Goal: Information Seeking & Learning: Learn about a topic

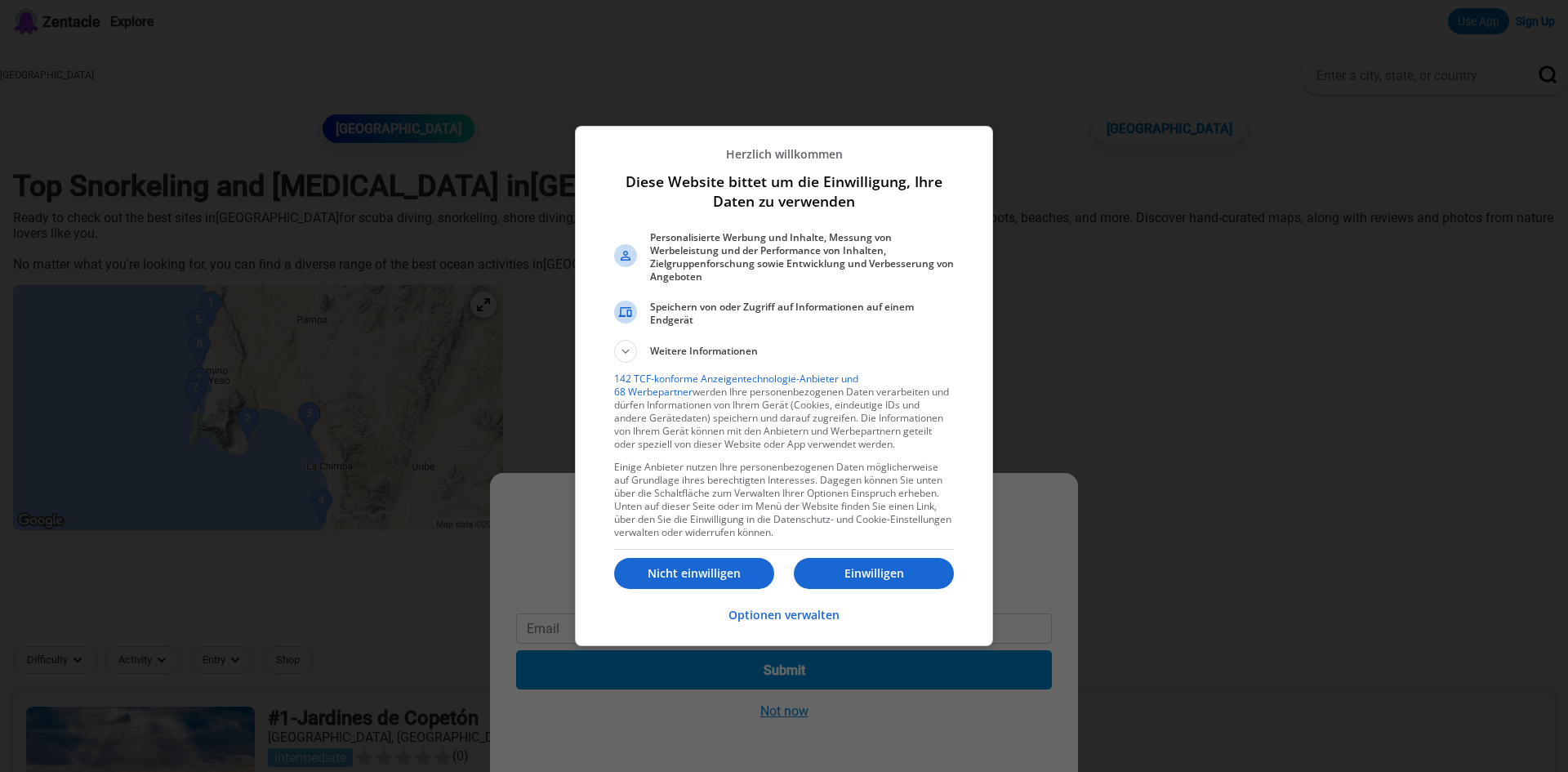
drag, startPoint x: 714, startPoint y: 566, endPoint x: 755, endPoint y: 572, distance: 41.4
click at [714, 566] on p "Nicht einwilligen" at bounding box center [695, 573] width 160 height 16
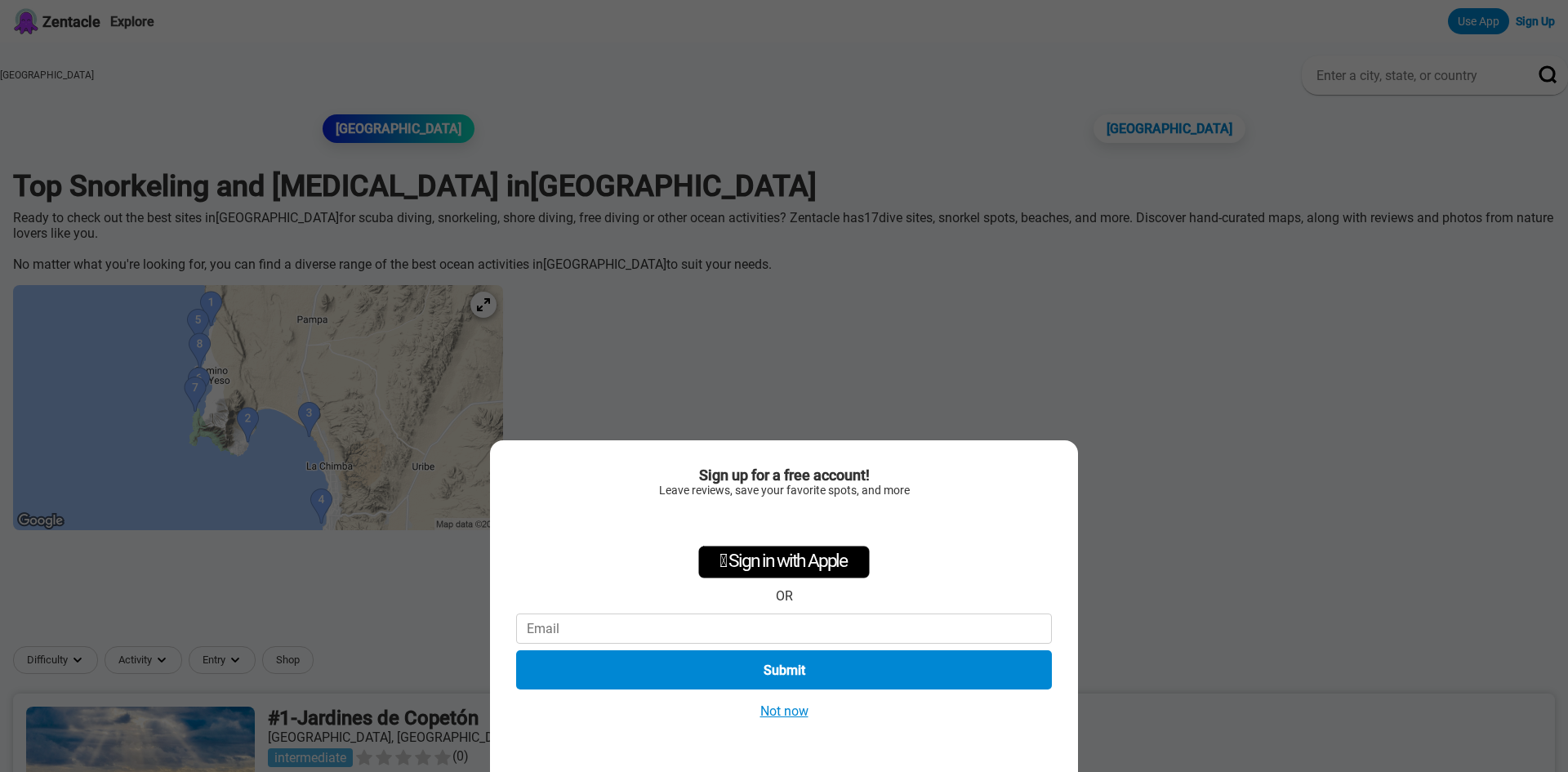
click at [786, 718] on button "Not now" at bounding box center [784, 711] width 58 height 17
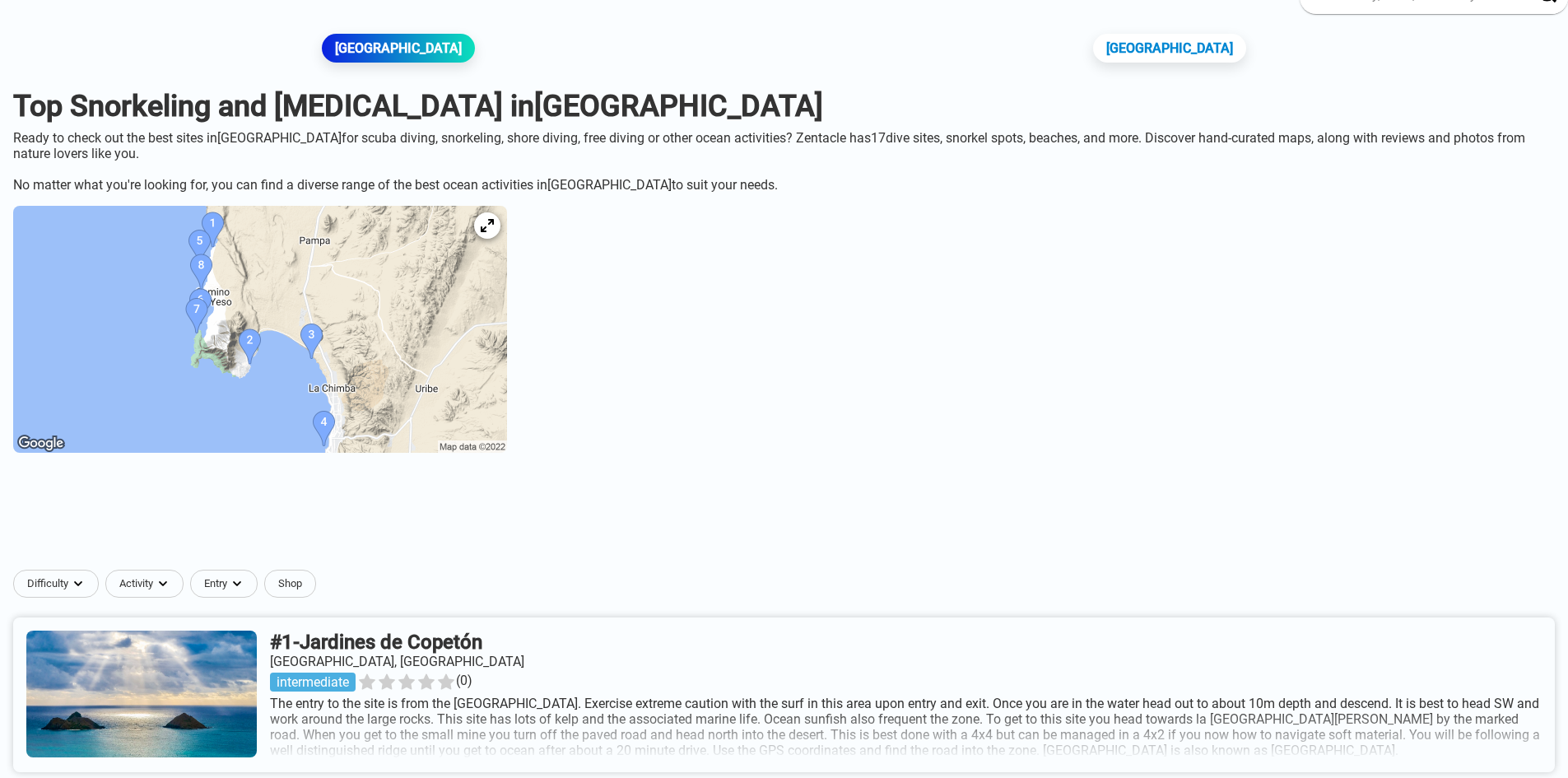
scroll to position [83, 0]
click at [503, 241] on div at bounding box center [487, 224] width 32 height 32
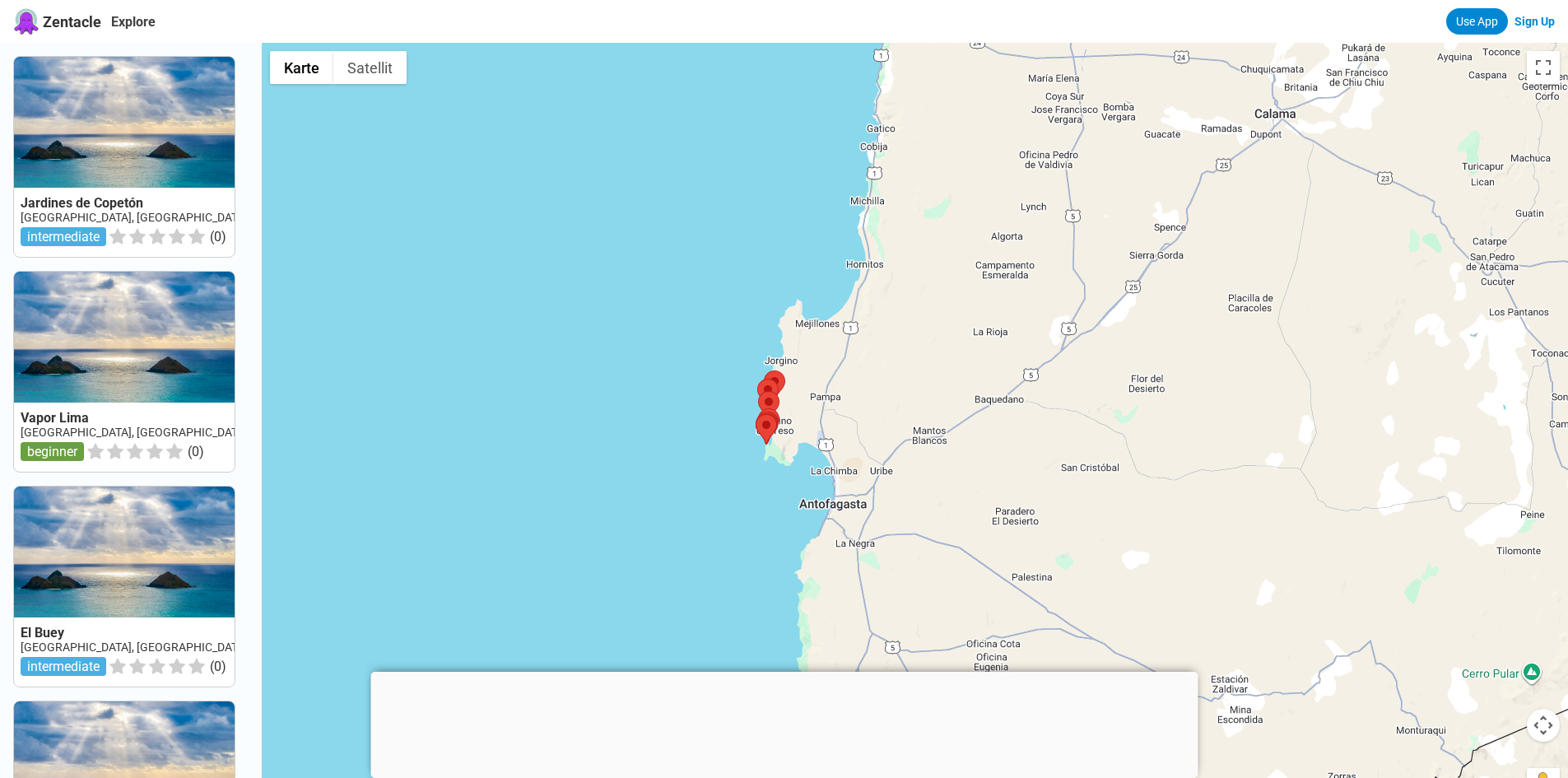
drag, startPoint x: 1063, startPoint y: 349, endPoint x: 929, endPoint y: 316, distance: 138.0
click at [929, 316] on div at bounding box center [915, 432] width 1306 height 778
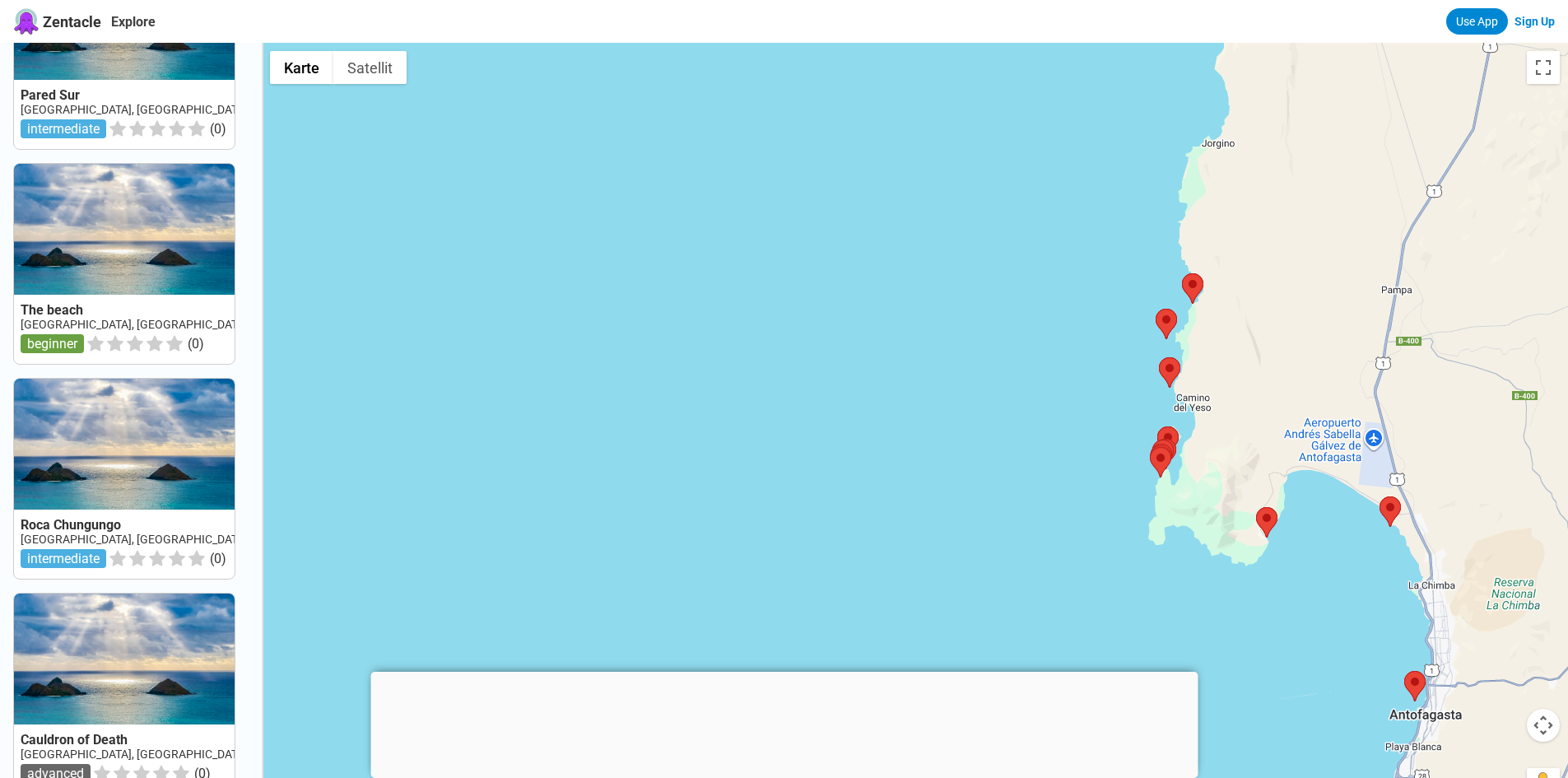
scroll to position [782, 0]
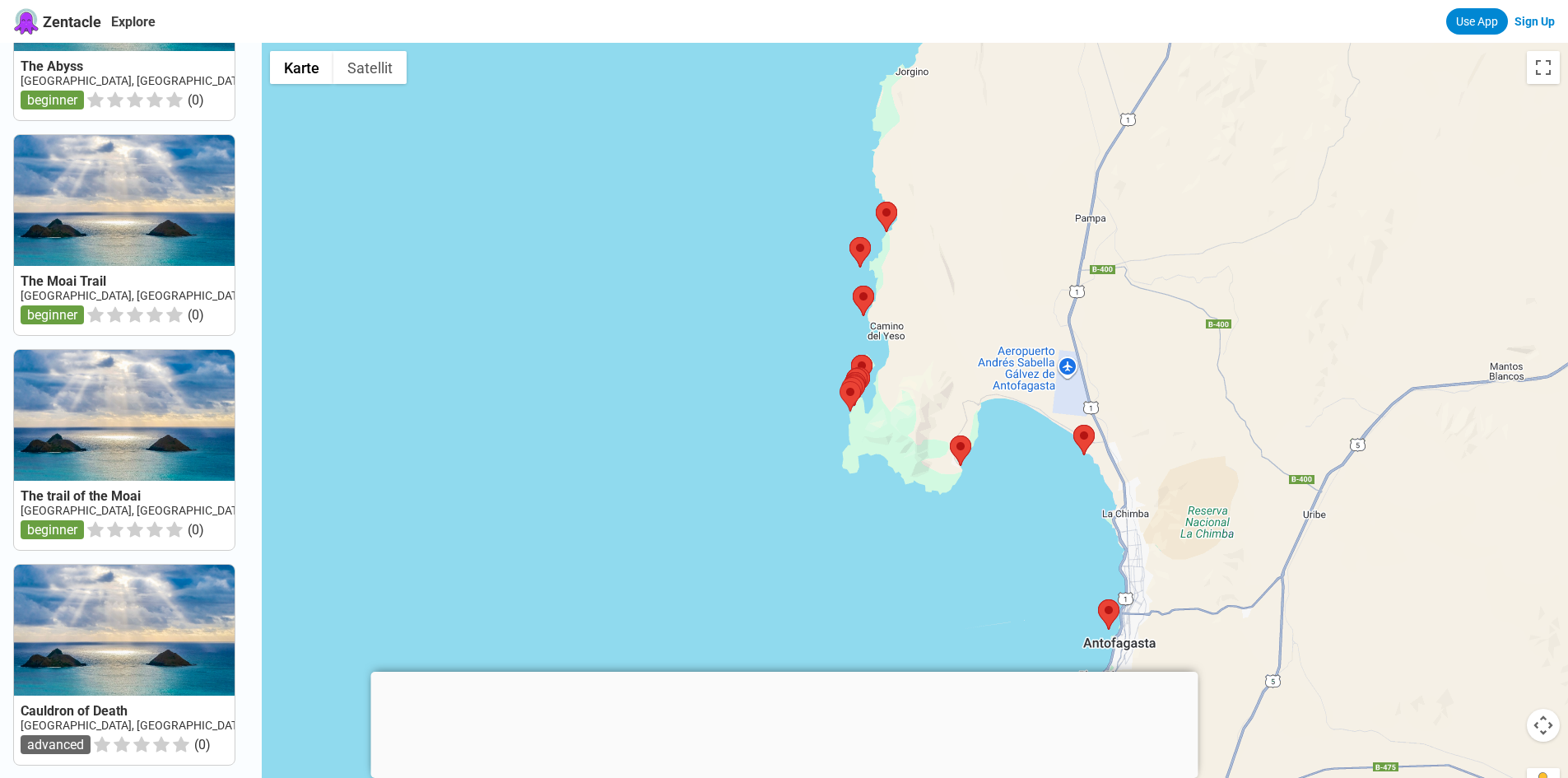
drag, startPoint x: 1271, startPoint y: 397, endPoint x: 957, endPoint y: 324, distance: 322.4
click at [957, 324] on div at bounding box center [915, 432] width 1306 height 778
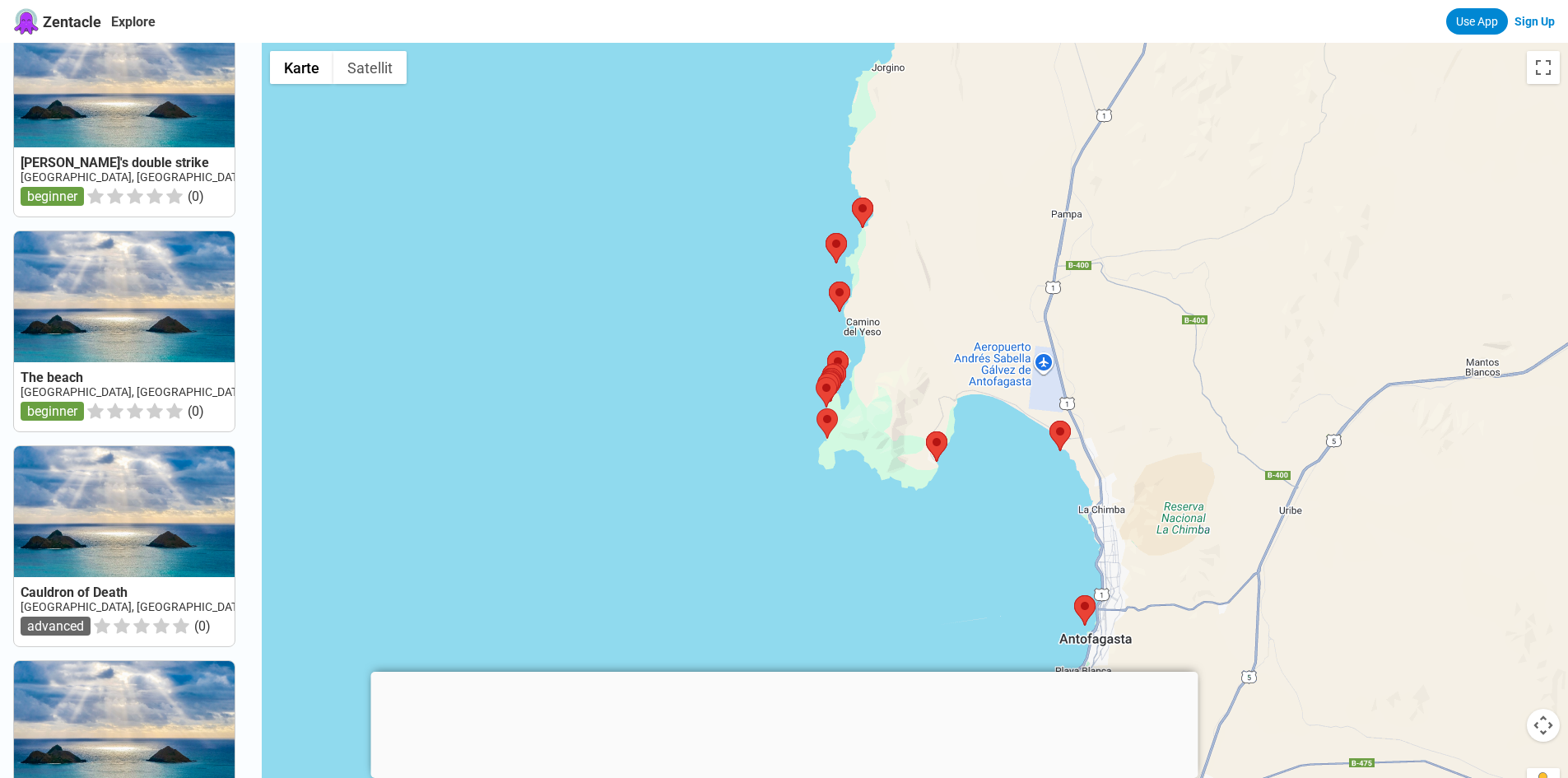
scroll to position [0, 0]
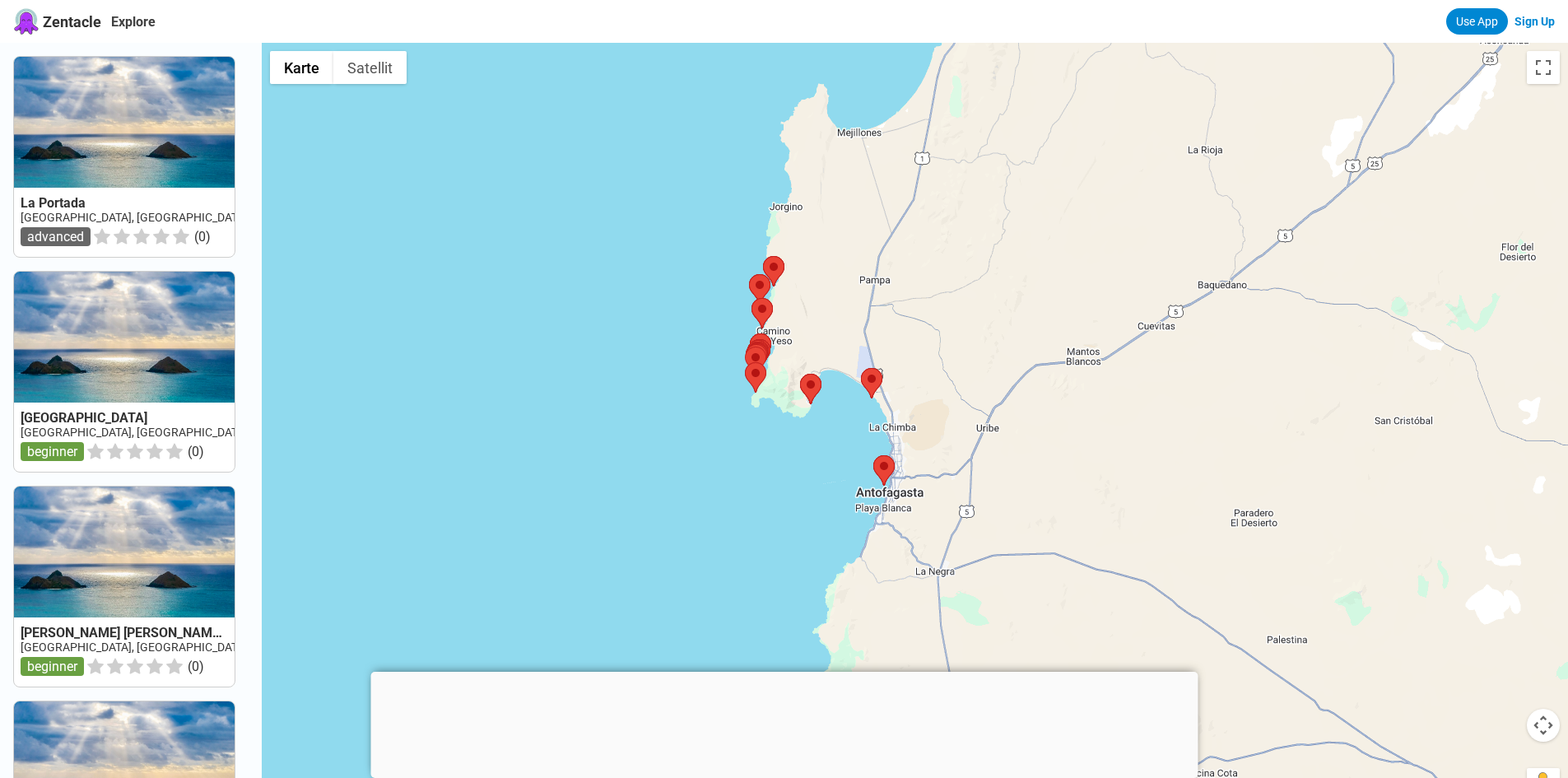
drag, startPoint x: 908, startPoint y: 464, endPoint x: 887, endPoint y: 443, distance: 29.7
click at [887, 443] on div "Um von einem Element zum anderen zu gelangen, drückst du die Pfeiltasten entspr…" at bounding box center [915, 432] width 1306 height 778
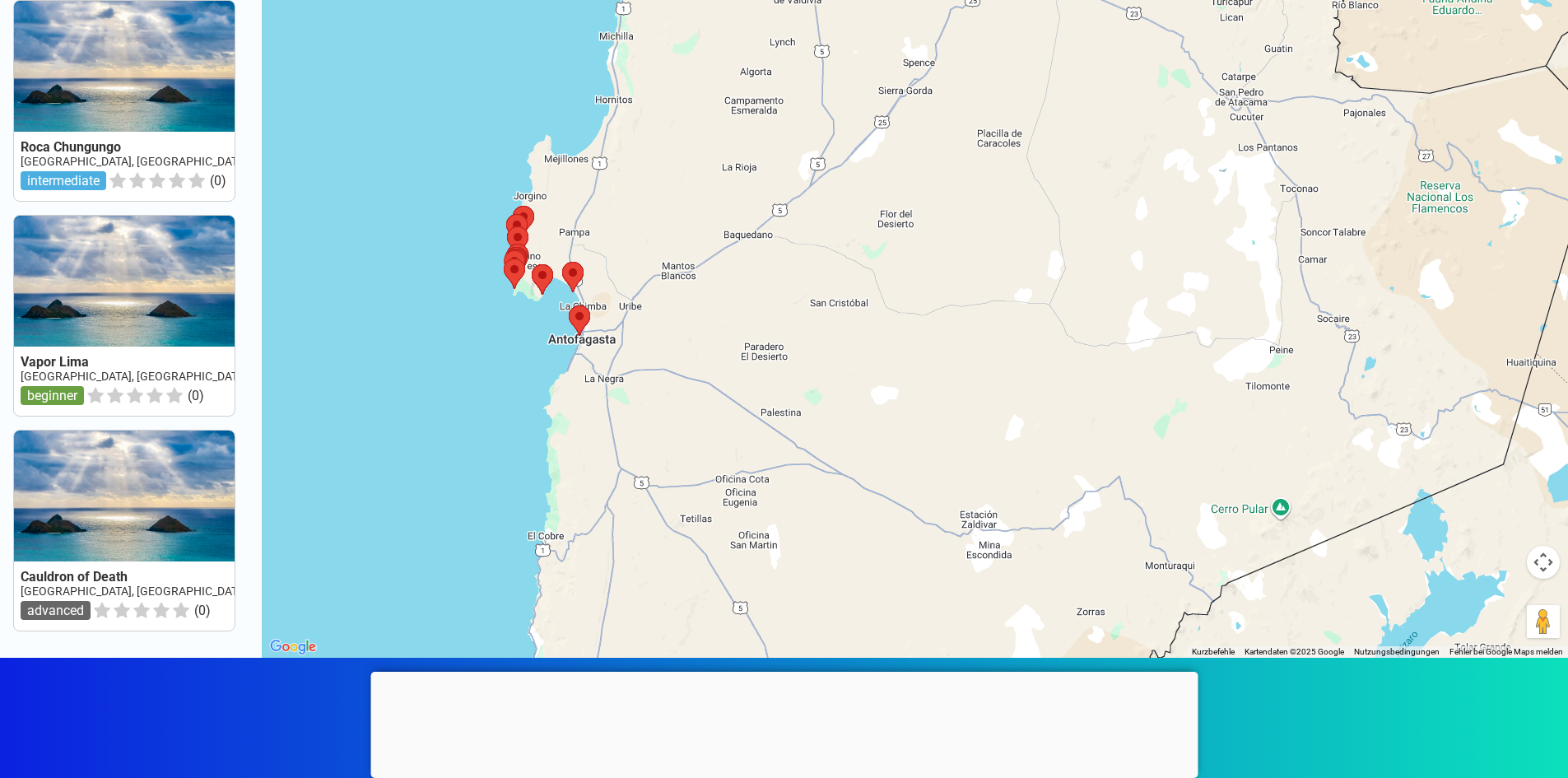
scroll to position [165, 0]
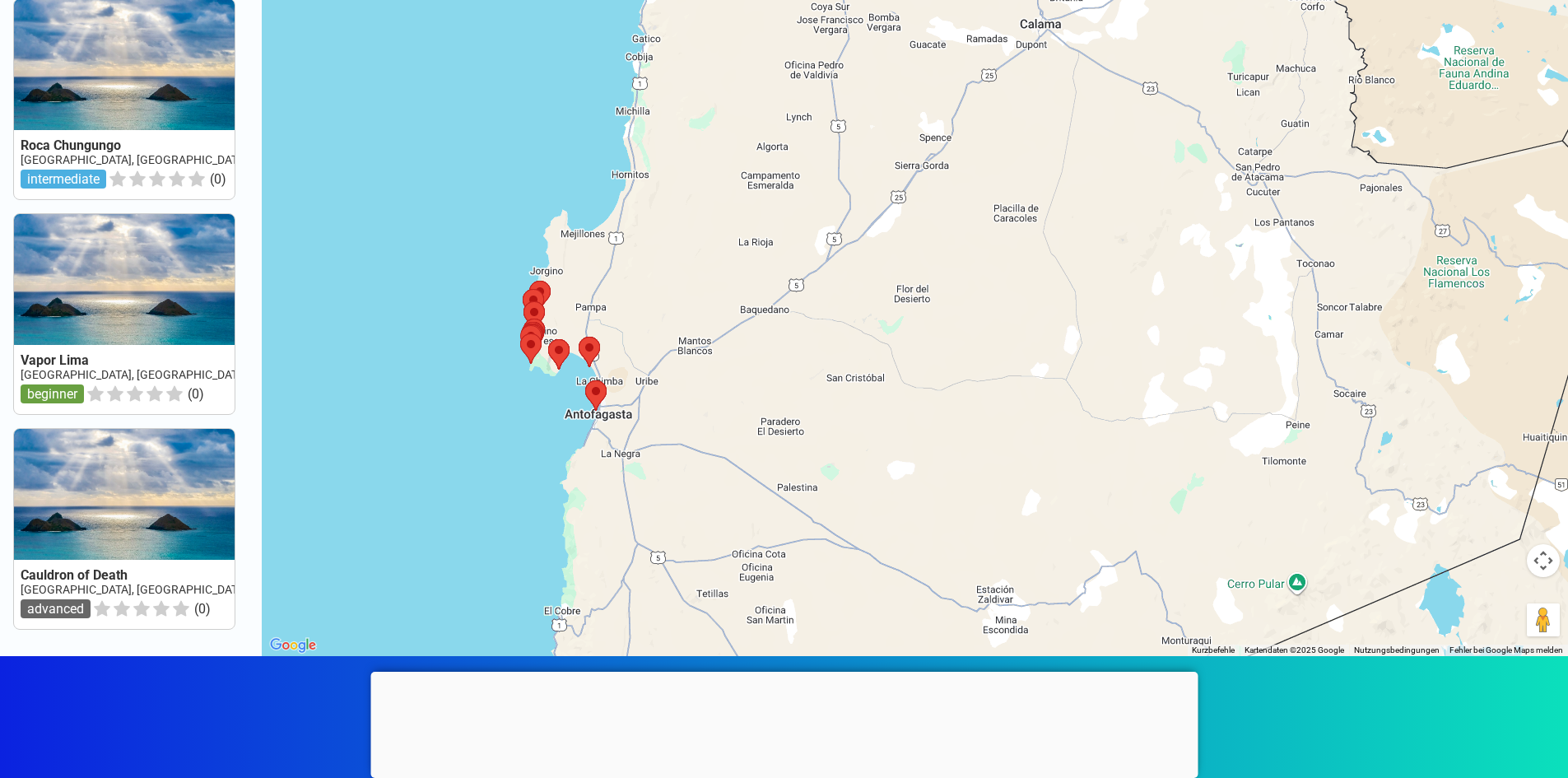
drag, startPoint x: 485, startPoint y: 392, endPoint x: 503, endPoint y: 476, distance: 85.9
click at [503, 476] on div at bounding box center [915, 267] width 1306 height 778
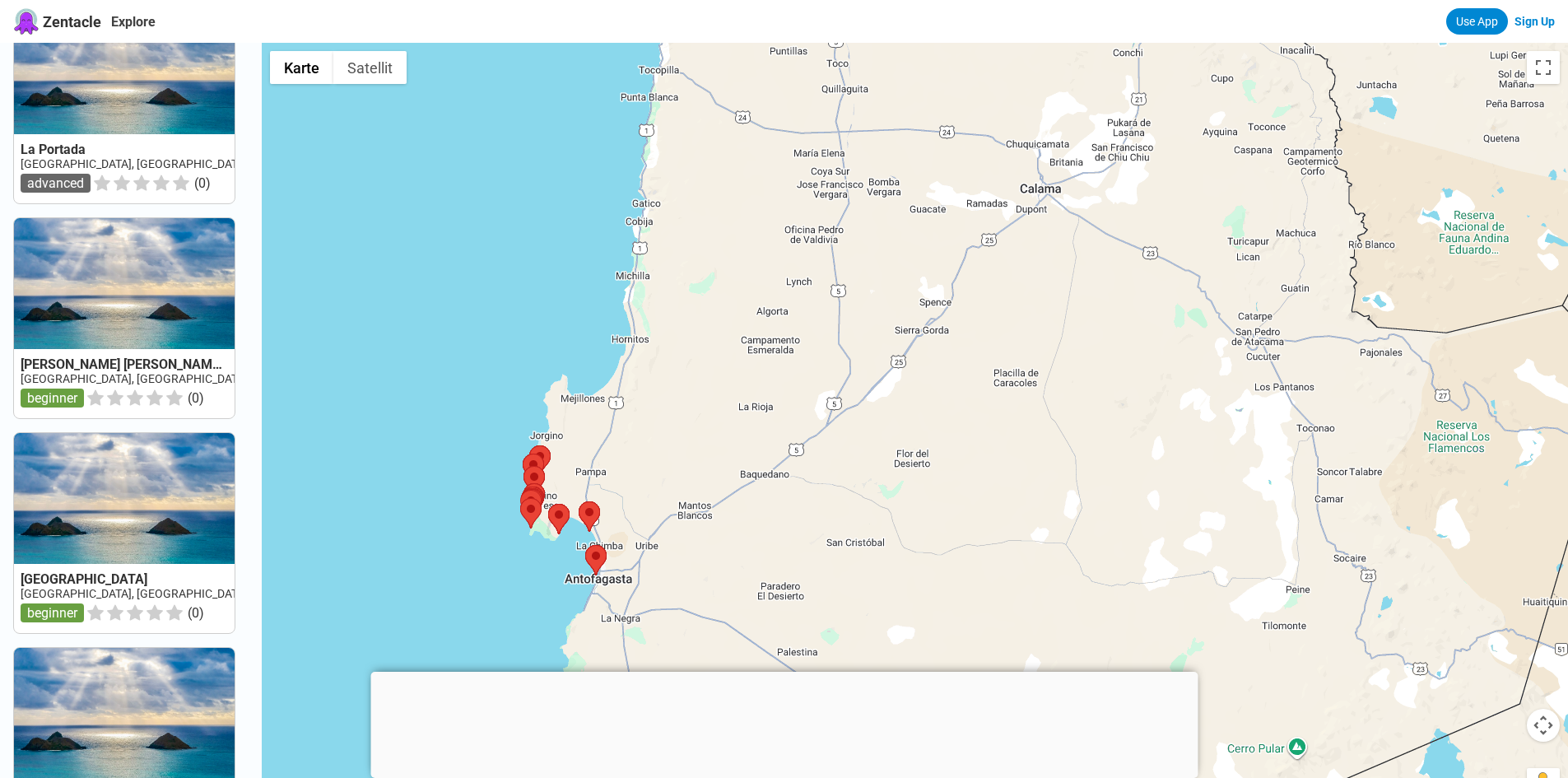
scroll to position [0, 0]
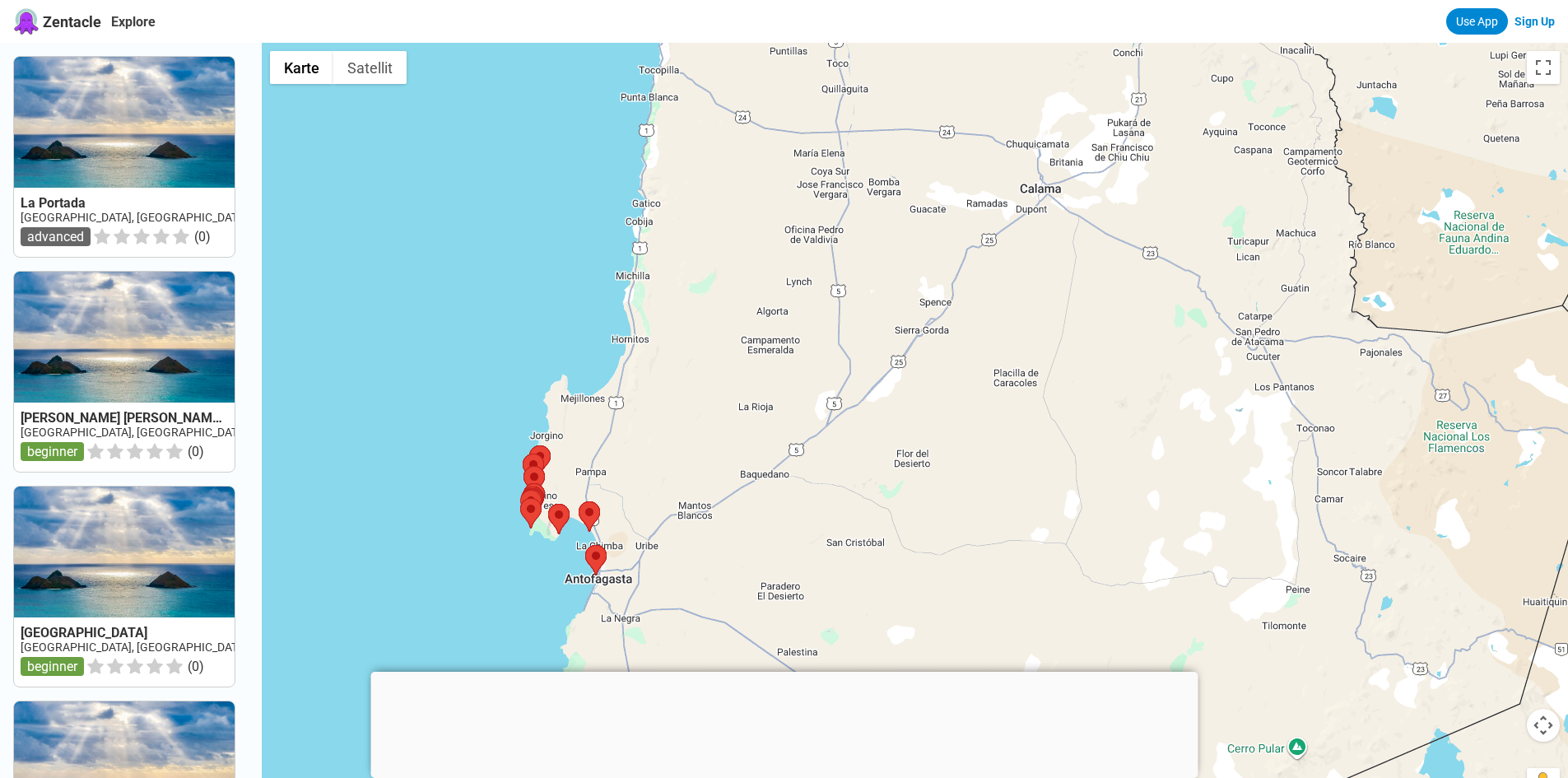
click at [107, 425] on link at bounding box center [125, 371] width 221 height 200
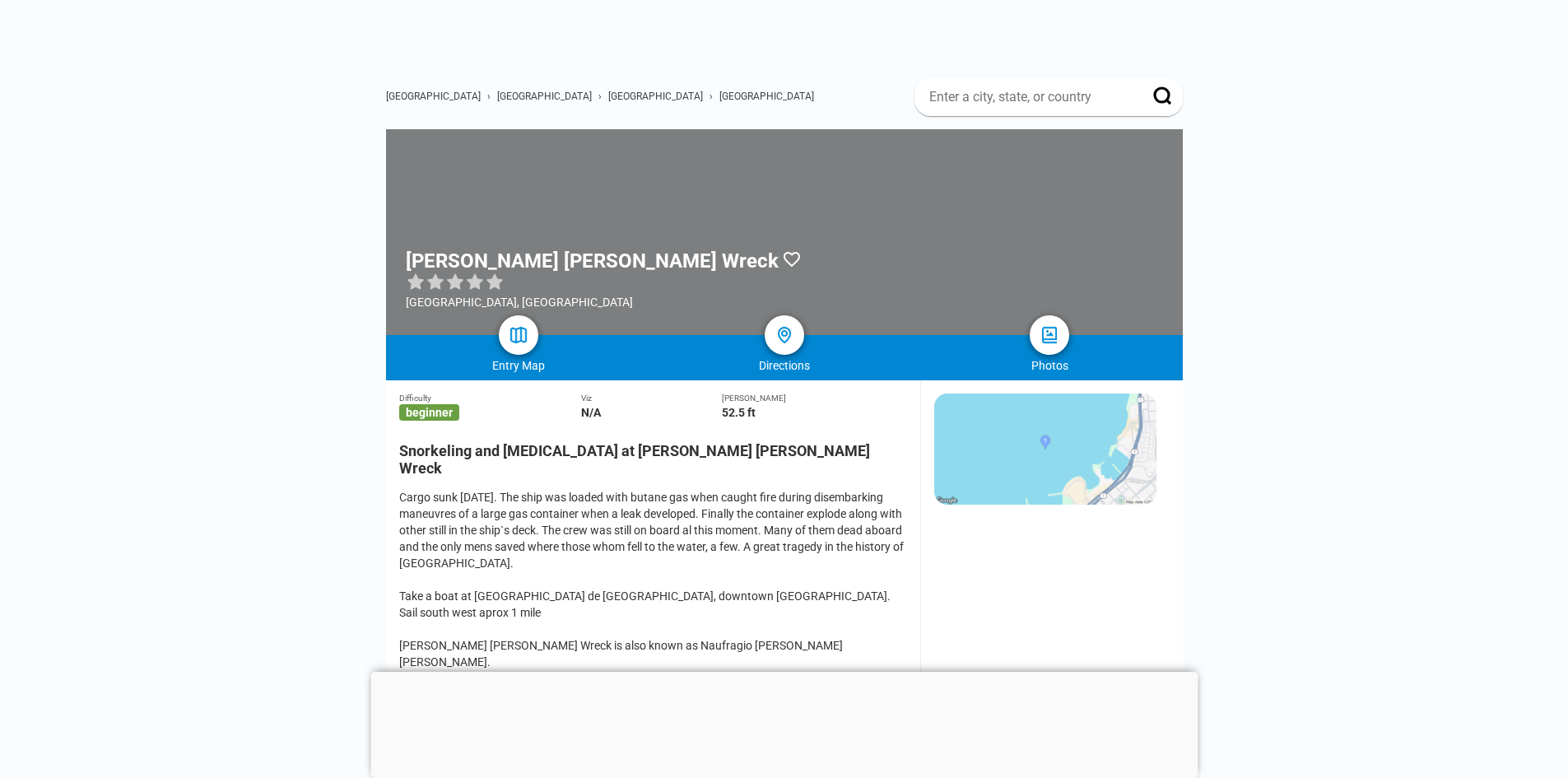
scroll to position [83, 0]
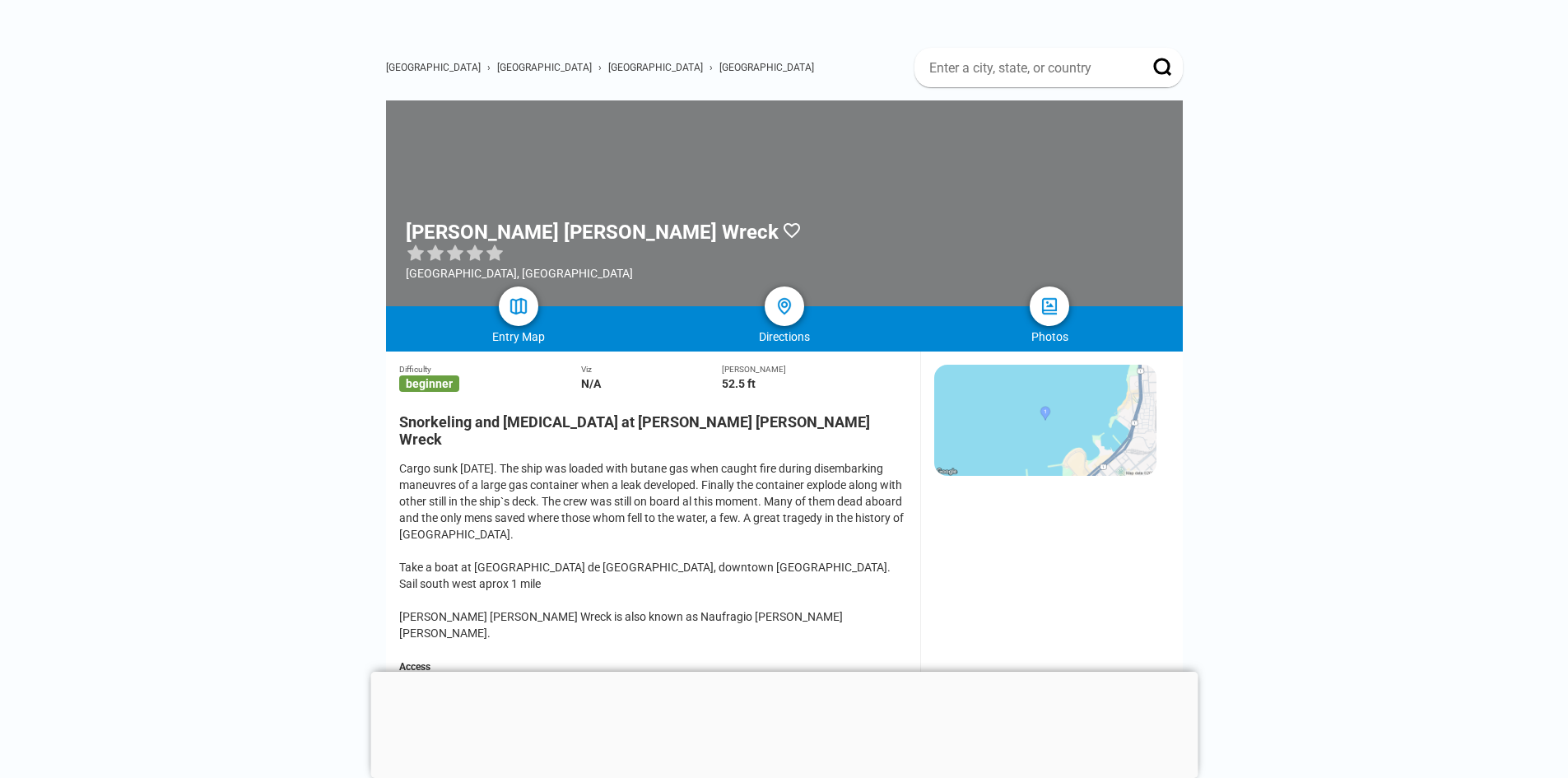
click at [776, 672] on div at bounding box center [784, 672] width 828 height 0
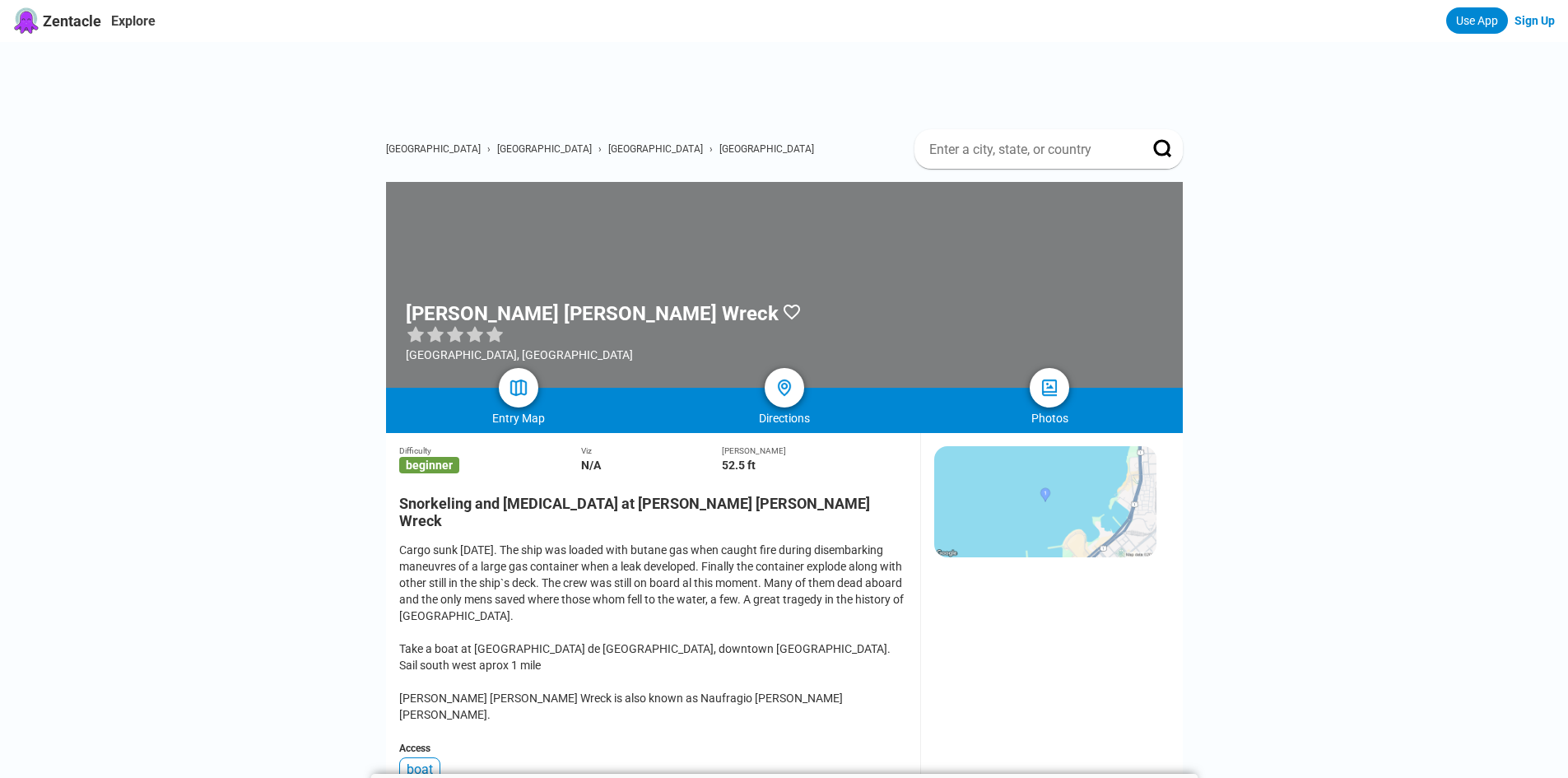
scroll to position [0, 0]
click at [1043, 394] on img at bounding box center [1049, 389] width 24 height 24
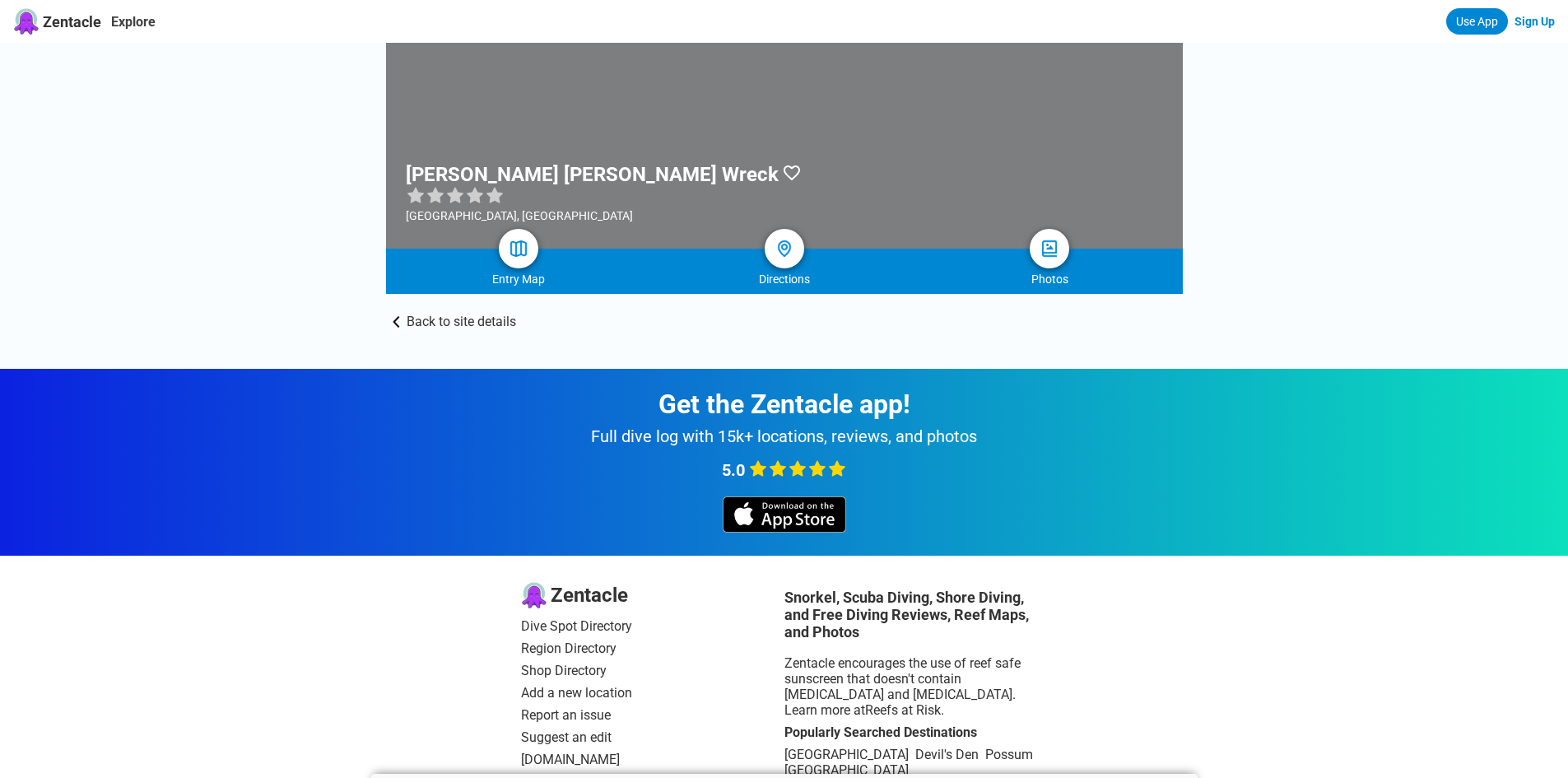
click at [482, 322] on link "Back to site details" at bounding box center [784, 311] width 797 height 35
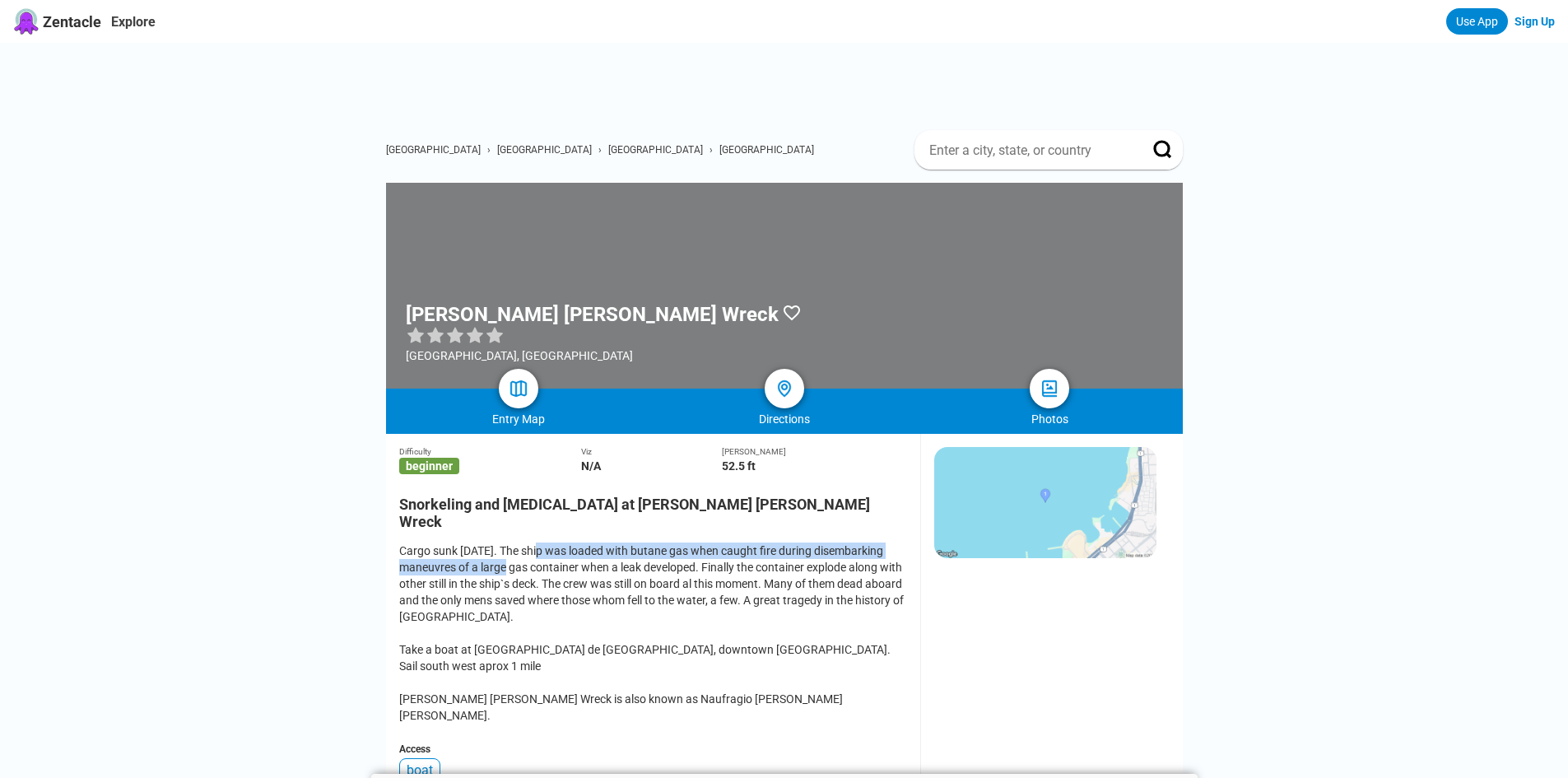
drag, startPoint x: 537, startPoint y: 535, endPoint x: 542, endPoint y: 563, distance: 28.4
click at [542, 563] on div "Cargo sunk 13th jan 1965. The ship was loaded with butane gas when caught fire …" at bounding box center [653, 633] width 508 height 181
click at [546, 569] on div "Cargo sunk 13th jan 1965. The ship was loaded with butane gas when caught fire …" at bounding box center [653, 633] width 508 height 181
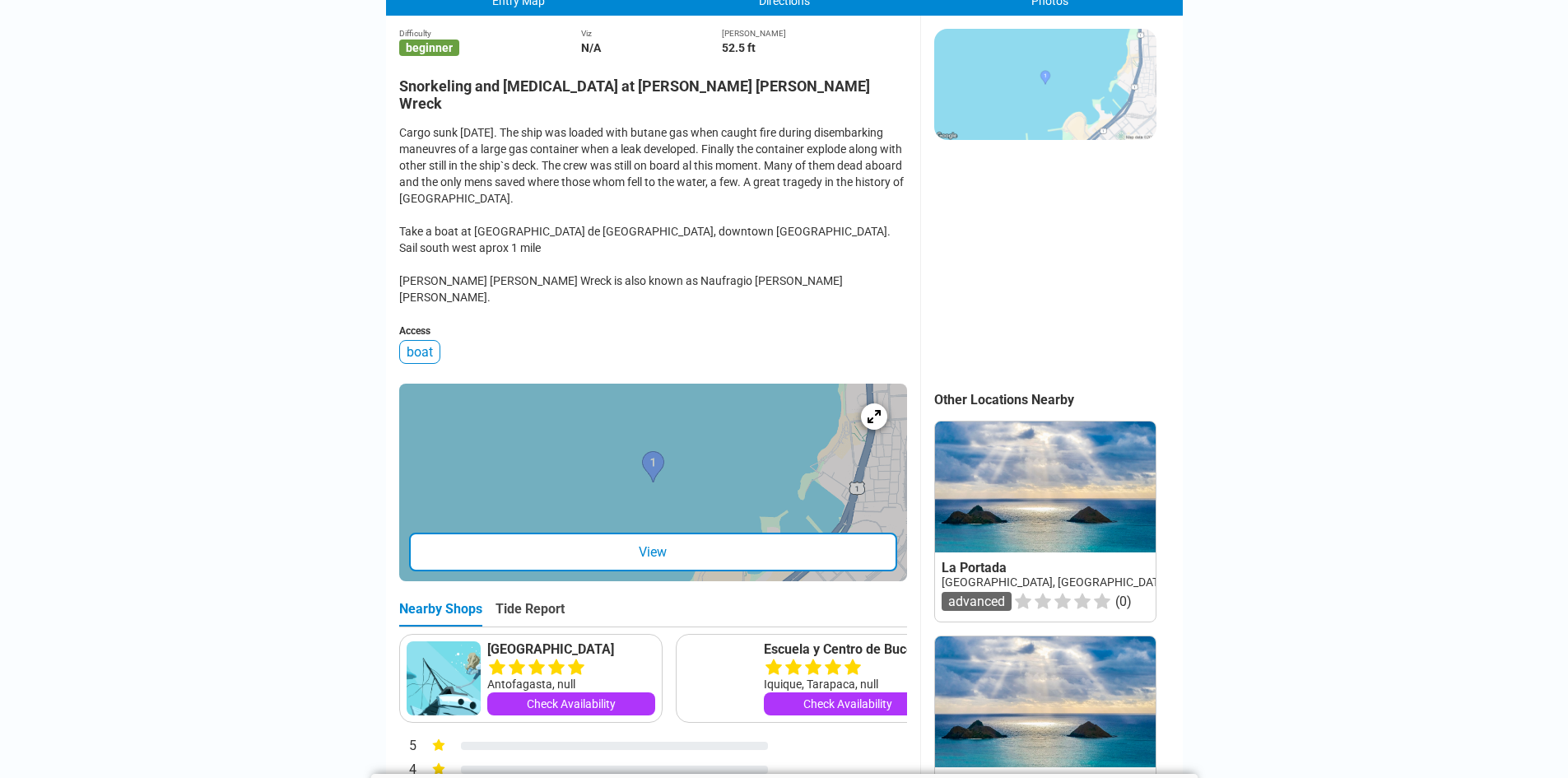
scroll to position [577, 0]
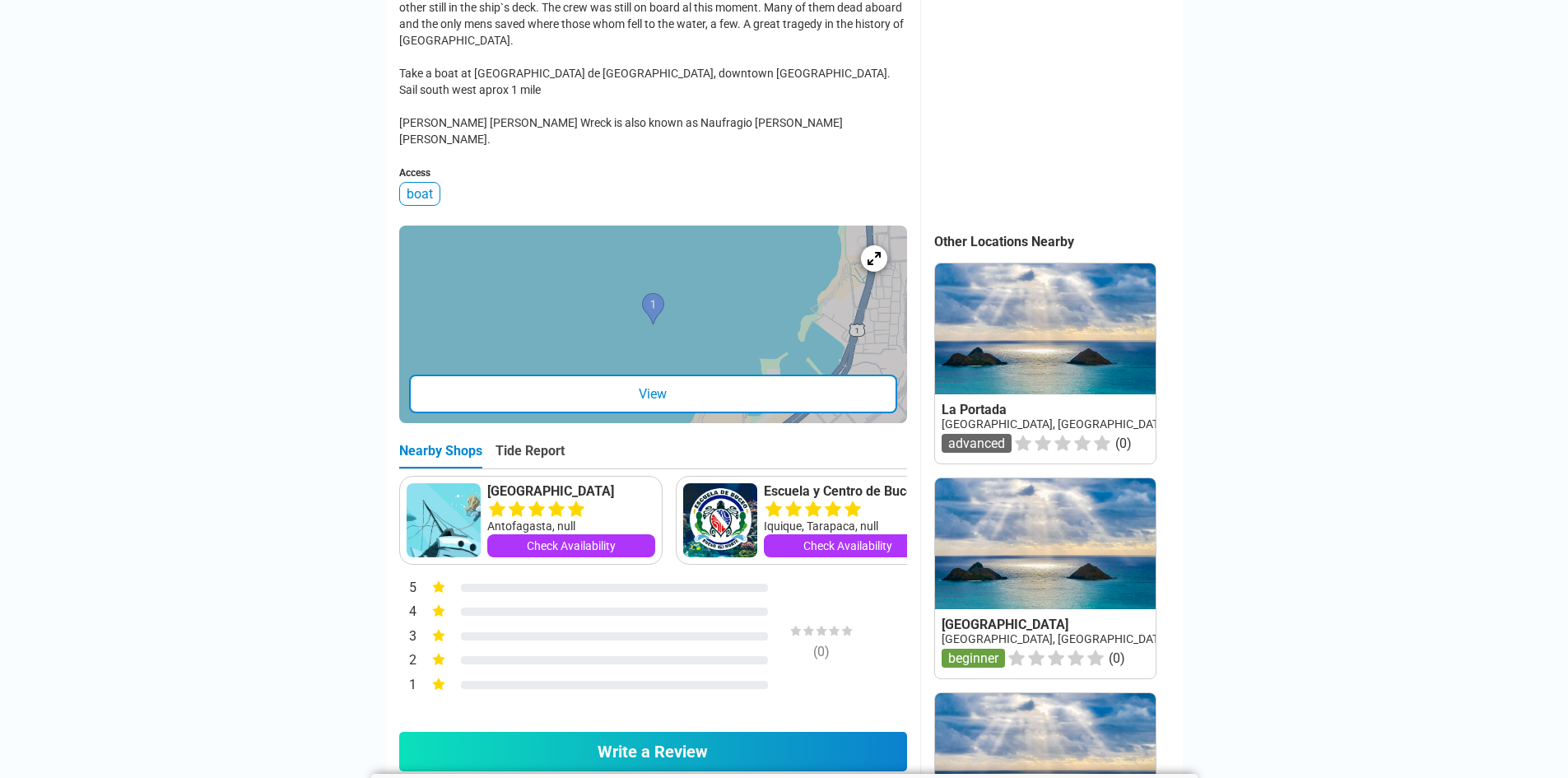
click at [1001, 604] on link at bounding box center [1045, 578] width 221 height 200
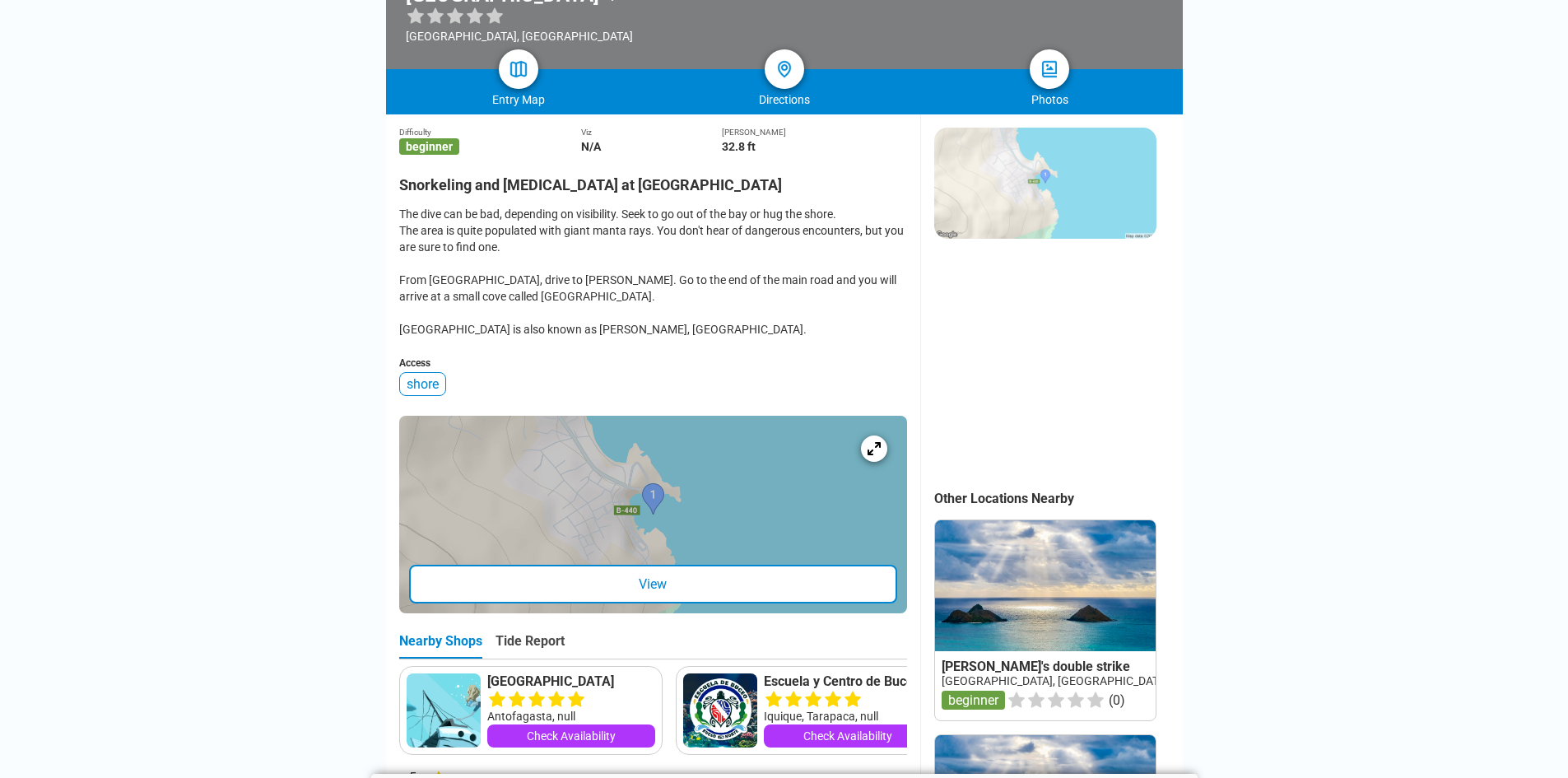
scroll to position [329, 0]
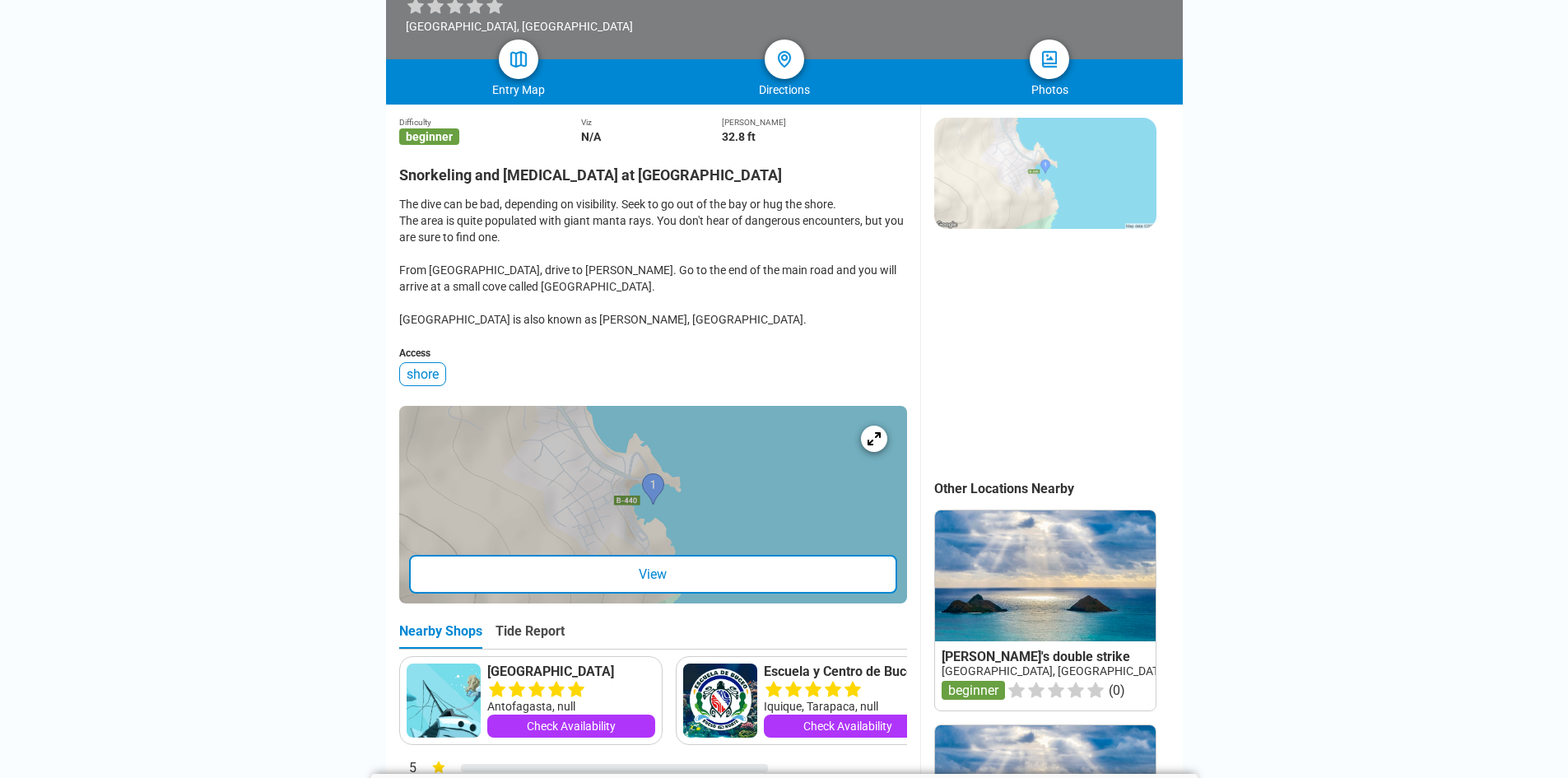
click at [1079, 660] on link at bounding box center [1045, 610] width 221 height 200
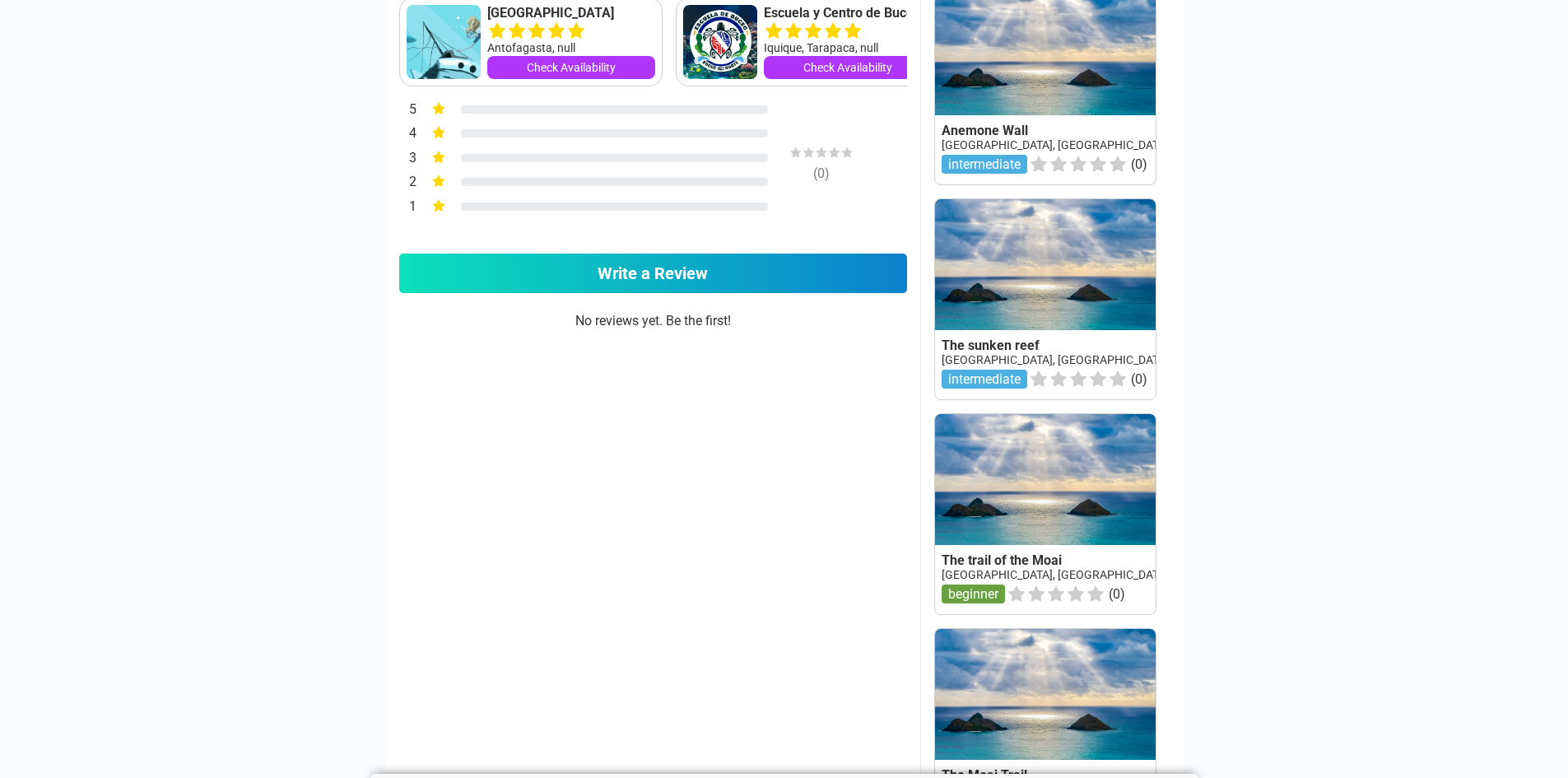
scroll to position [1153, 0]
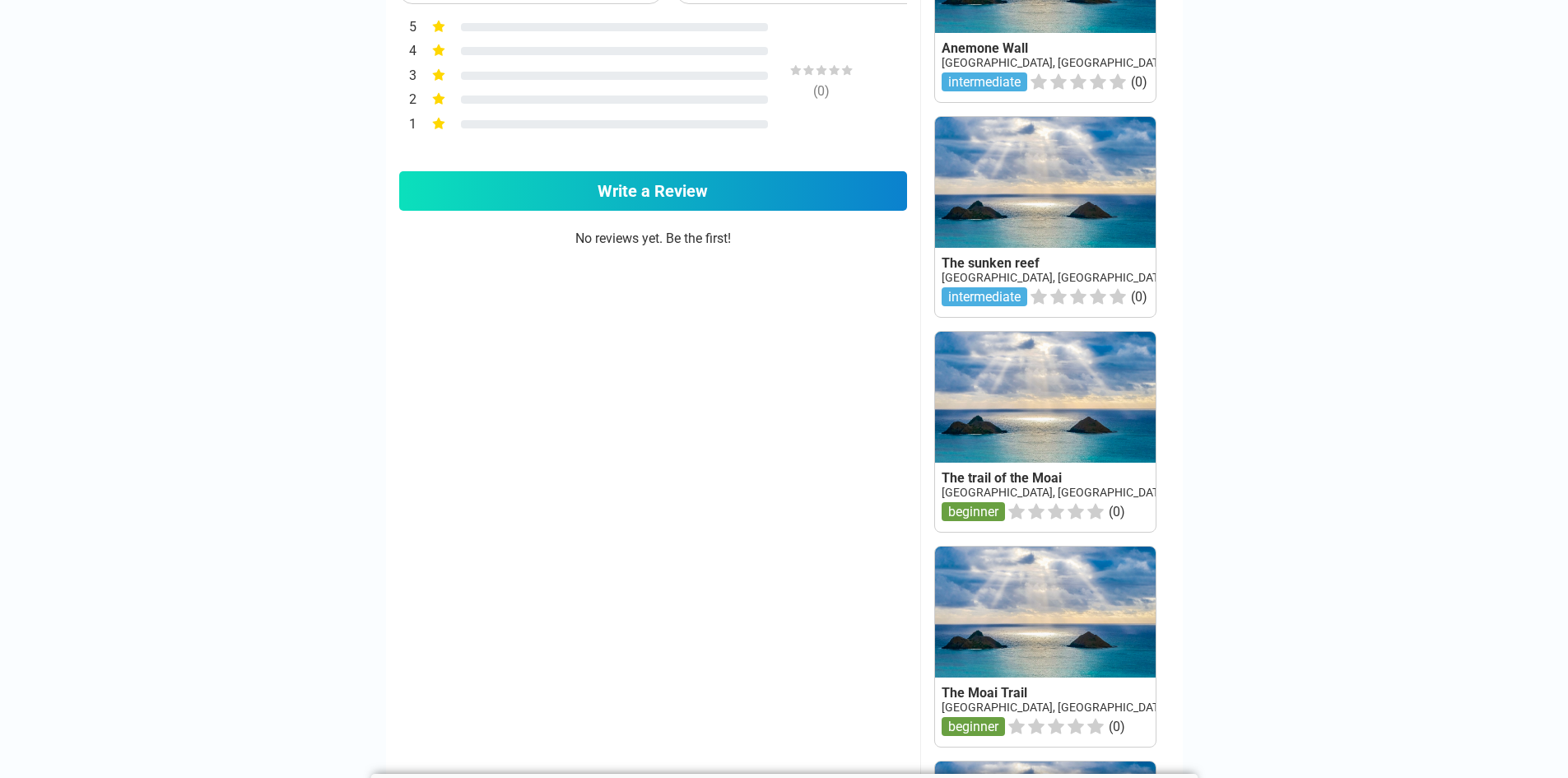
click at [995, 494] on link at bounding box center [1045, 432] width 221 height 200
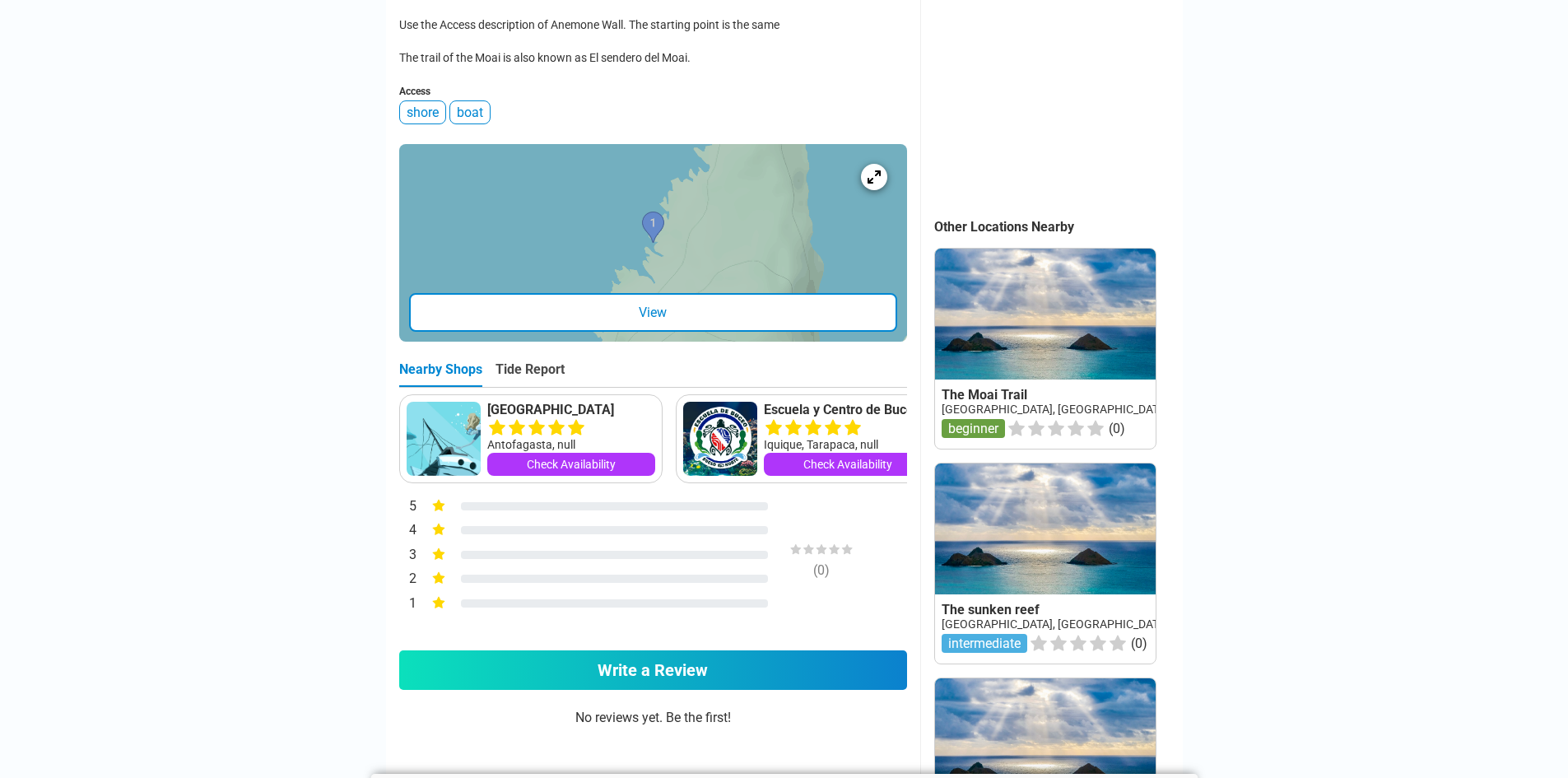
scroll to position [659, 0]
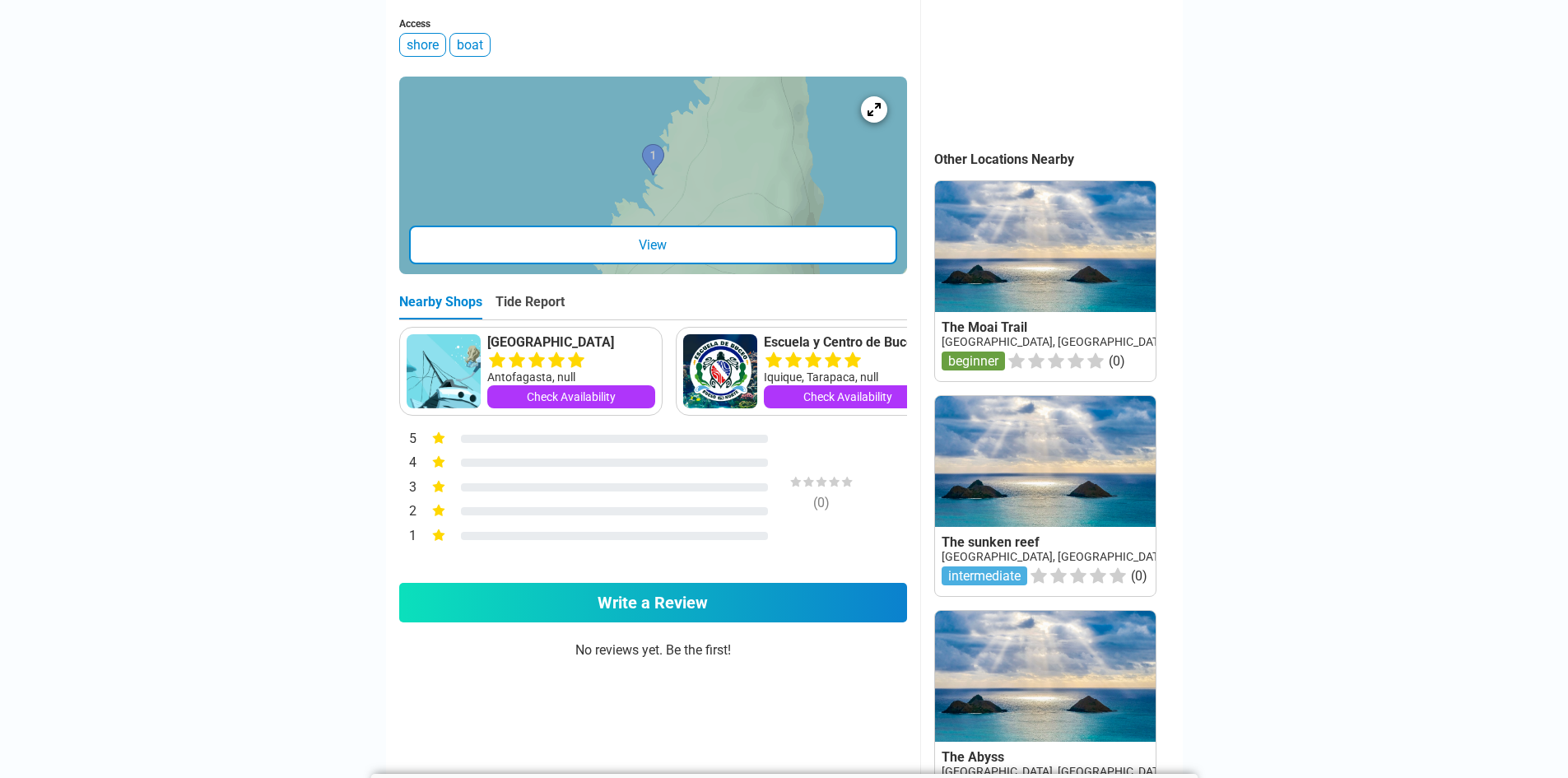
click at [985, 294] on link at bounding box center [1045, 281] width 221 height 200
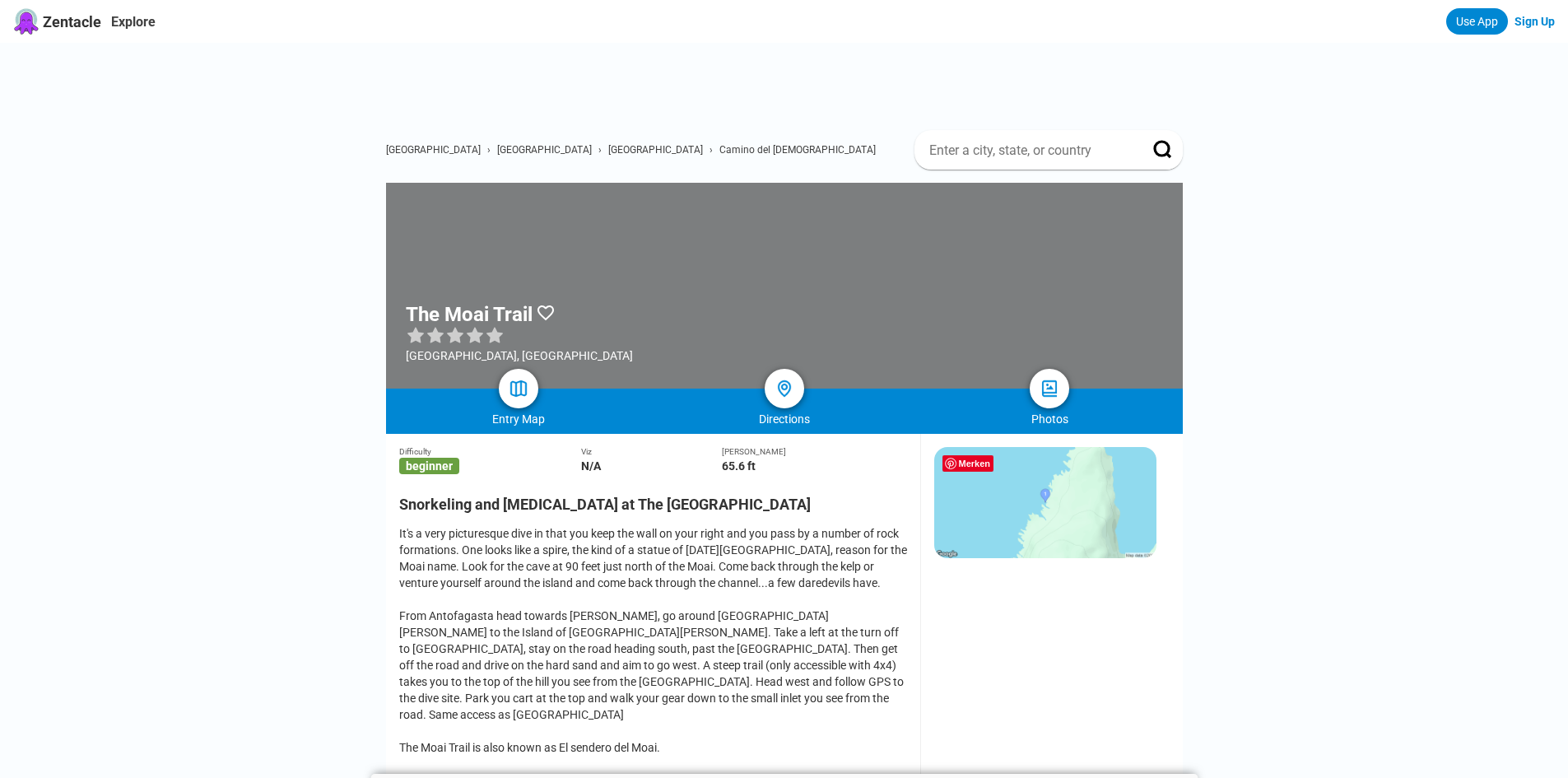
click at [1041, 496] on img at bounding box center [1045, 503] width 222 height 111
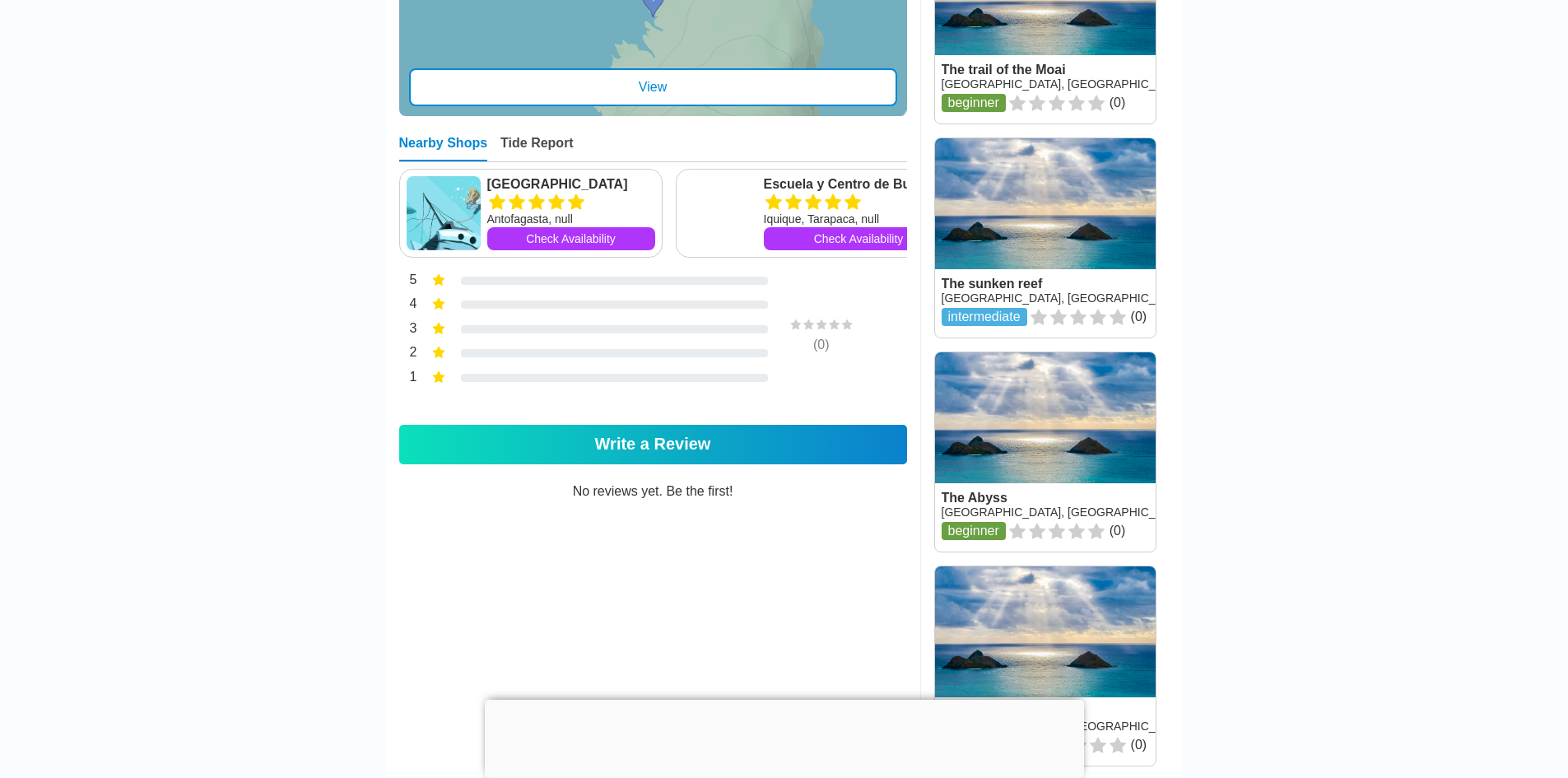
scroll to position [742, 0]
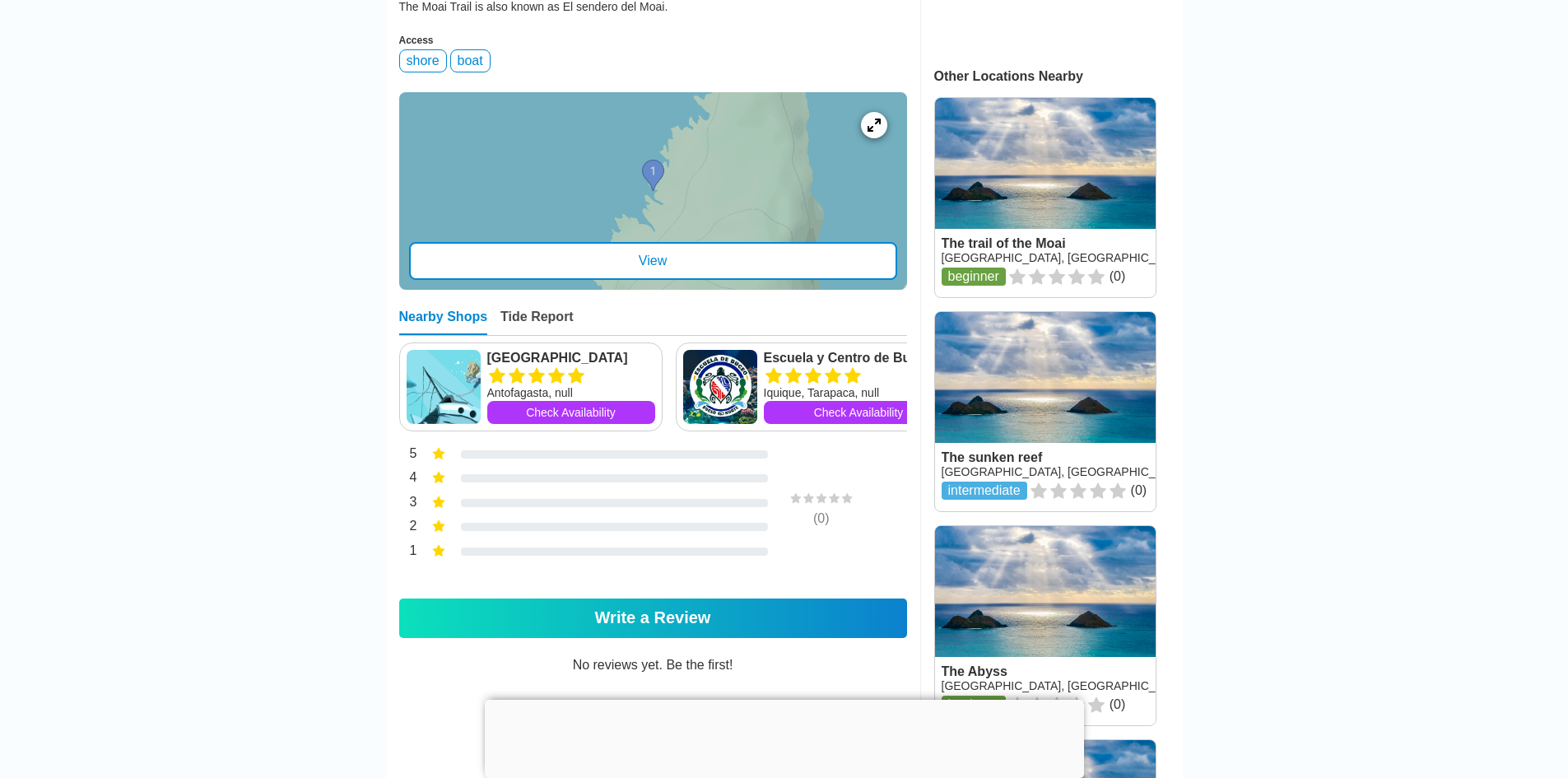
click at [1015, 413] on link at bounding box center [1045, 412] width 221 height 200
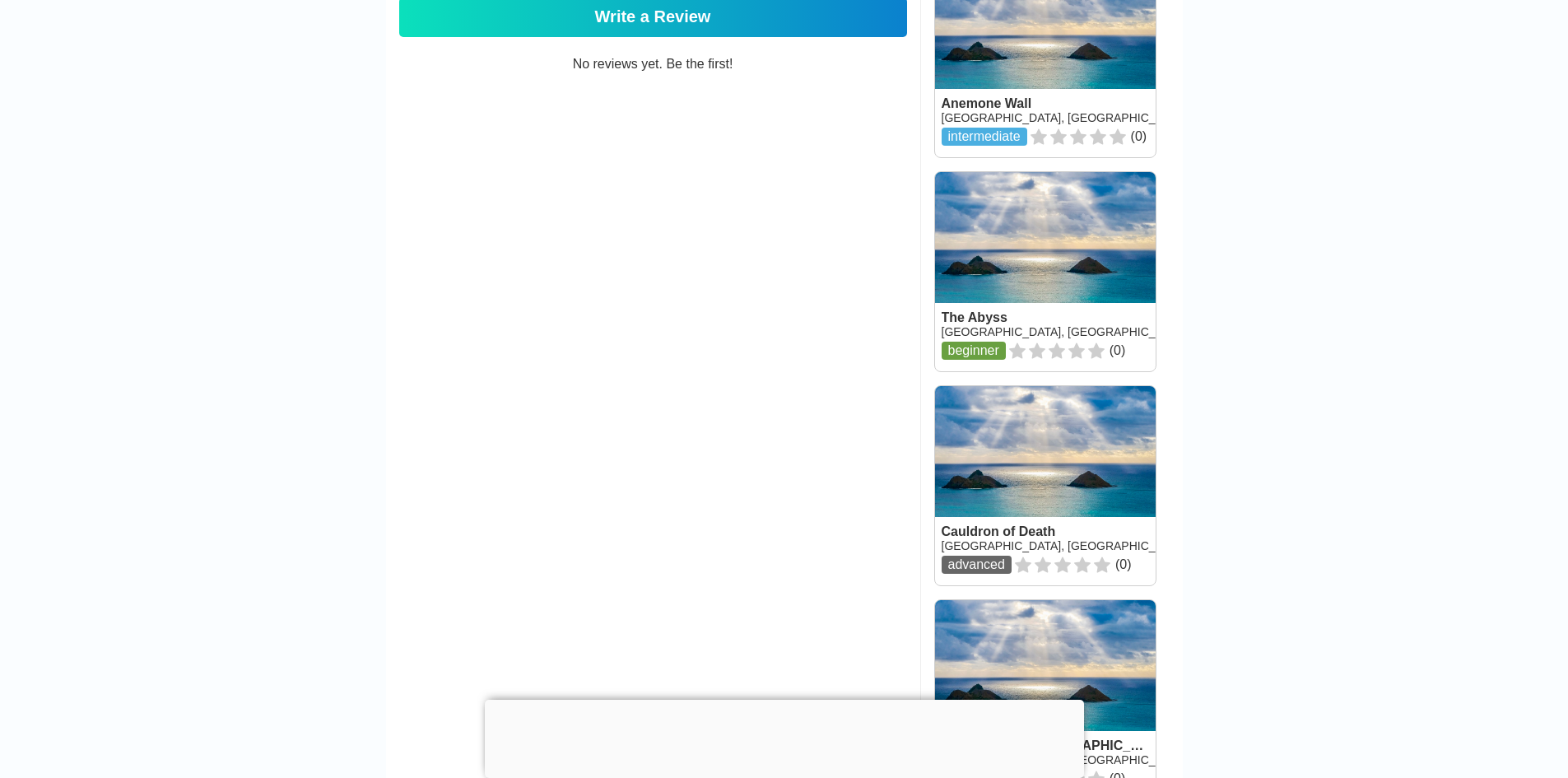
scroll to position [1317, 0]
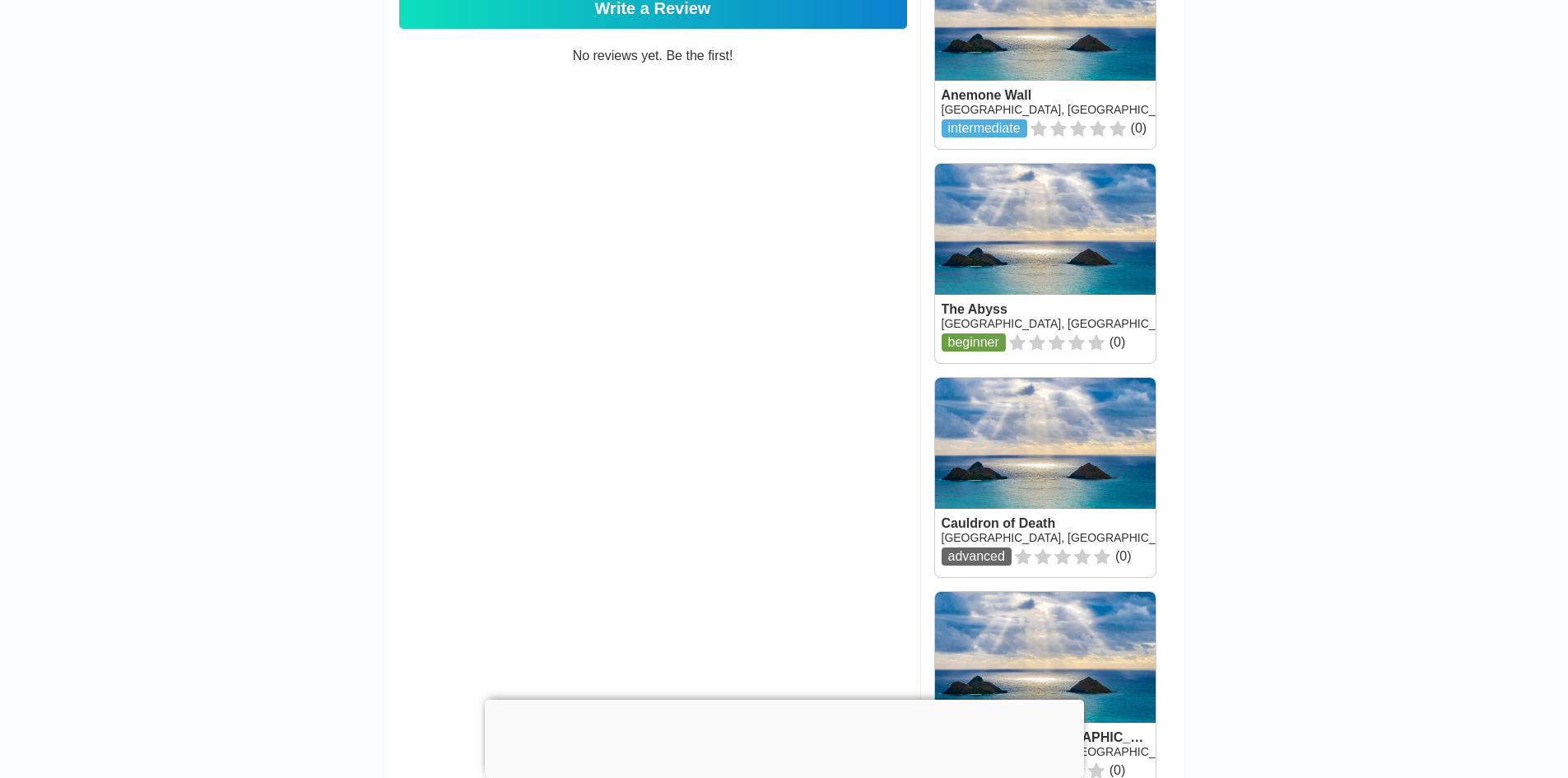
click at [1031, 292] on link at bounding box center [1045, 264] width 221 height 200
